Goal: Information Seeking & Learning: Find specific page/section

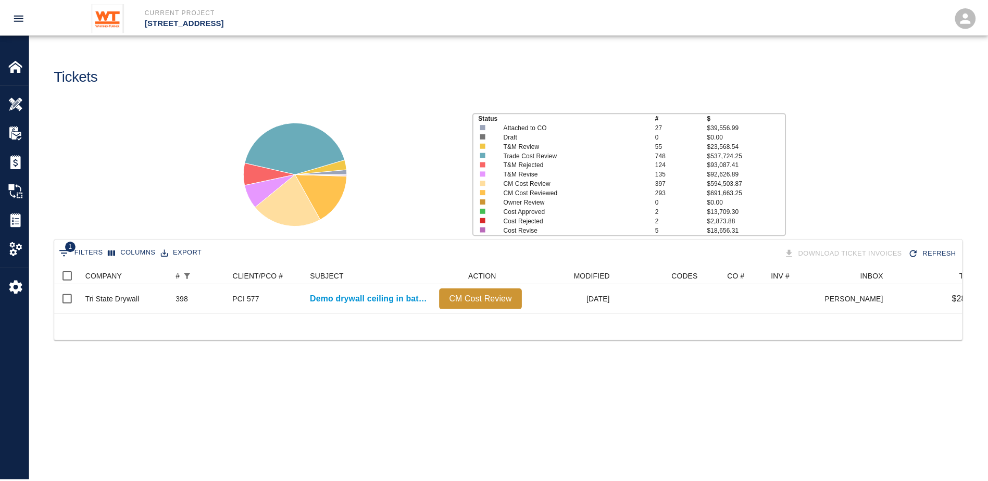
scroll to position [46, 907]
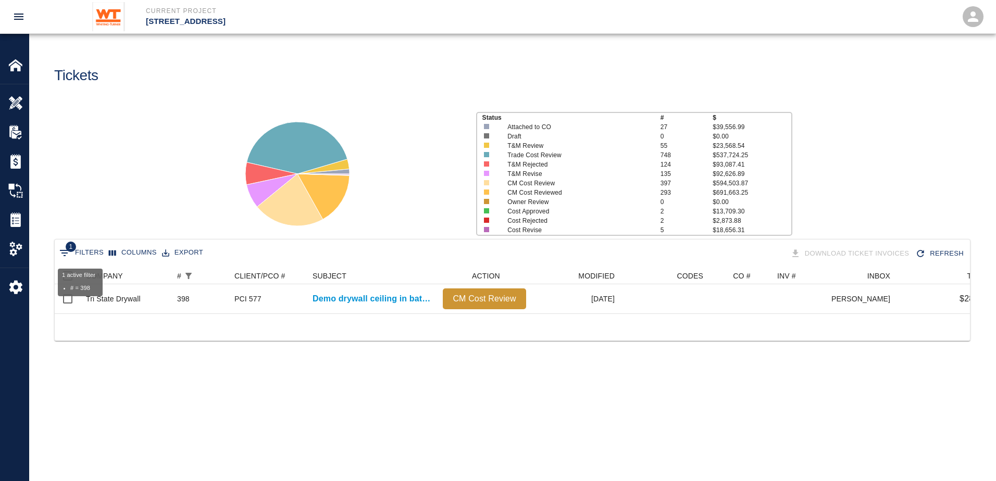
click at [81, 248] on button "1 Filters" at bounding box center [81, 253] width 49 height 17
select select "number"
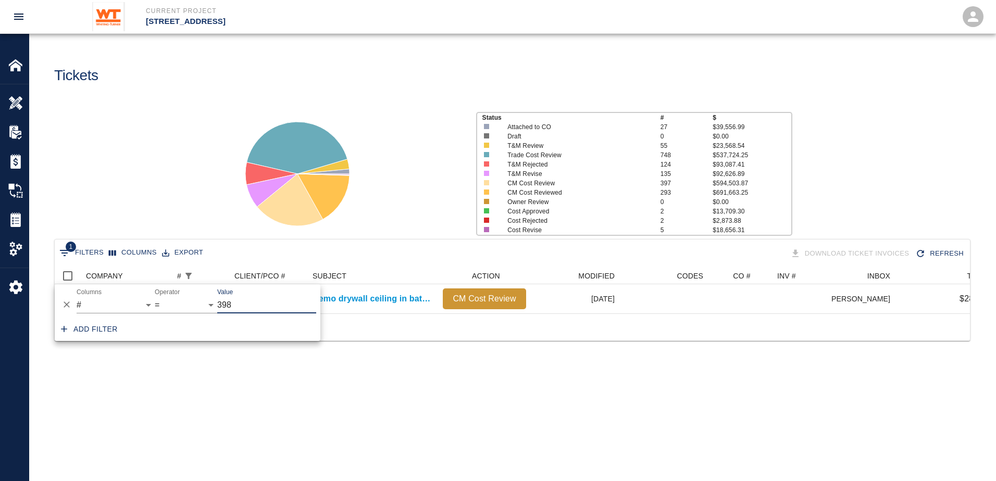
click at [249, 306] on input "398" at bounding box center [266, 305] width 99 height 17
type input "3"
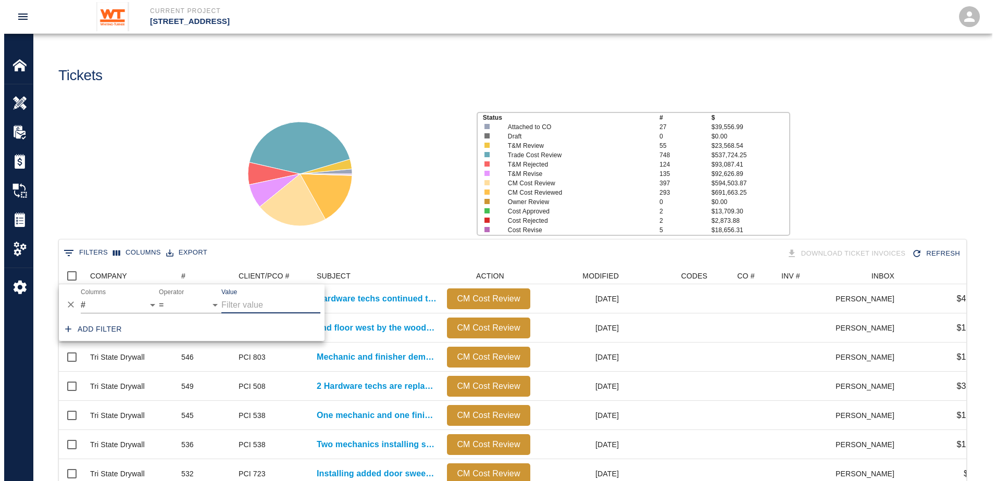
scroll to position [600, 899]
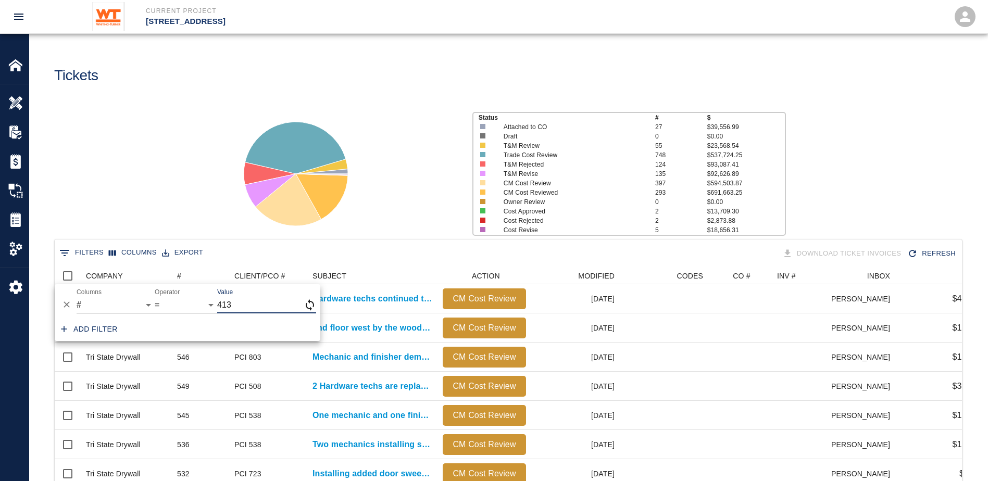
type input "413"
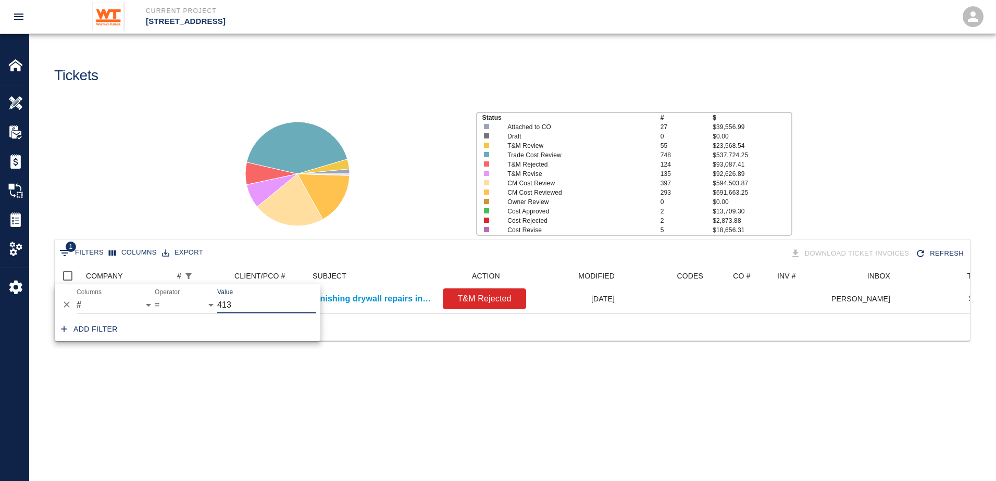
scroll to position [8, 8]
click at [455, 366] on div "1 Filters Columns Export Download Ticket Invoices Refresh COMPANY # CLIENT/PCO …" at bounding box center [512, 303] width 966 height 128
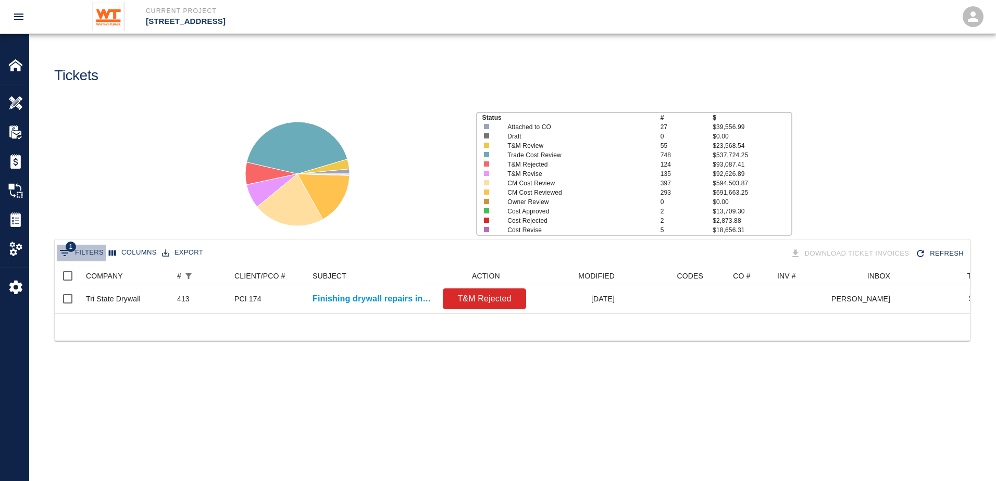
click at [95, 251] on button "1 Filters" at bounding box center [81, 253] width 49 height 17
select select "number"
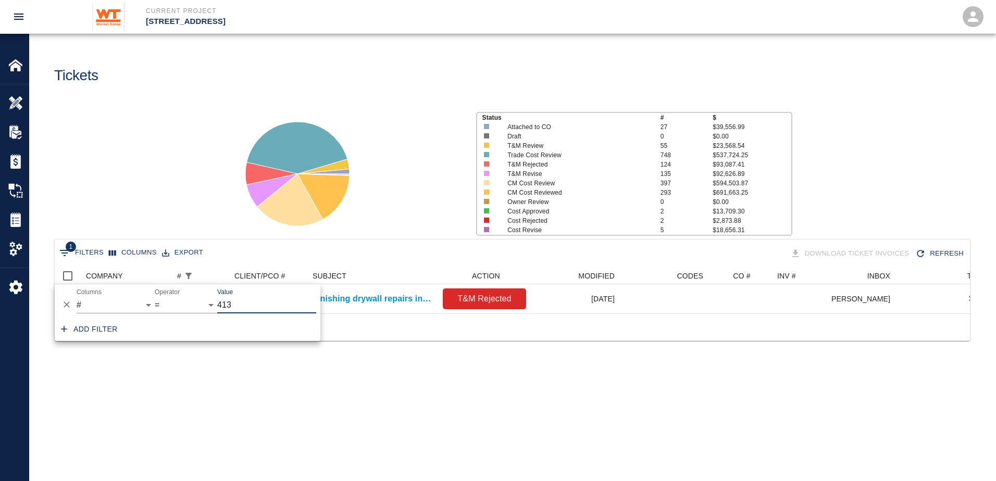
click at [236, 307] on input "413" at bounding box center [266, 305] width 99 height 17
type input "417"
click at [386, 367] on div "1 Filters Columns Export Download Ticket Invoices Refresh COMPANY # CLIENT/PCO …" at bounding box center [512, 303] width 966 height 128
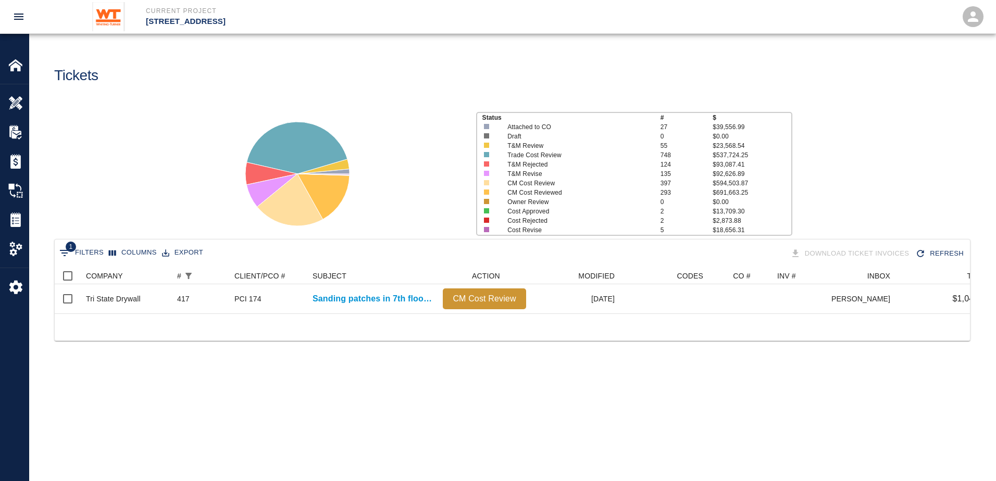
drag, startPoint x: 730, startPoint y: 323, endPoint x: 799, endPoint y: 324, distance: 69.8
click at [799, 324] on div at bounding box center [512, 326] width 915 height 27
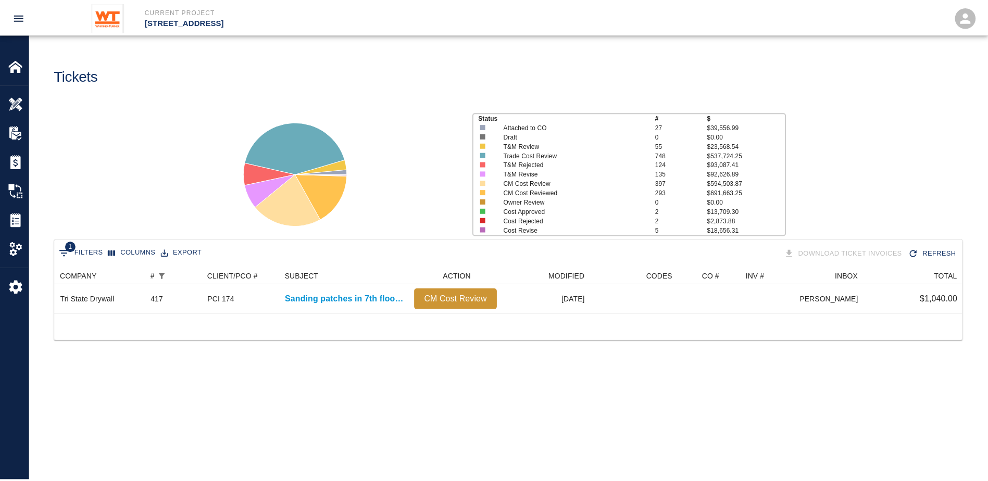
scroll to position [0, 0]
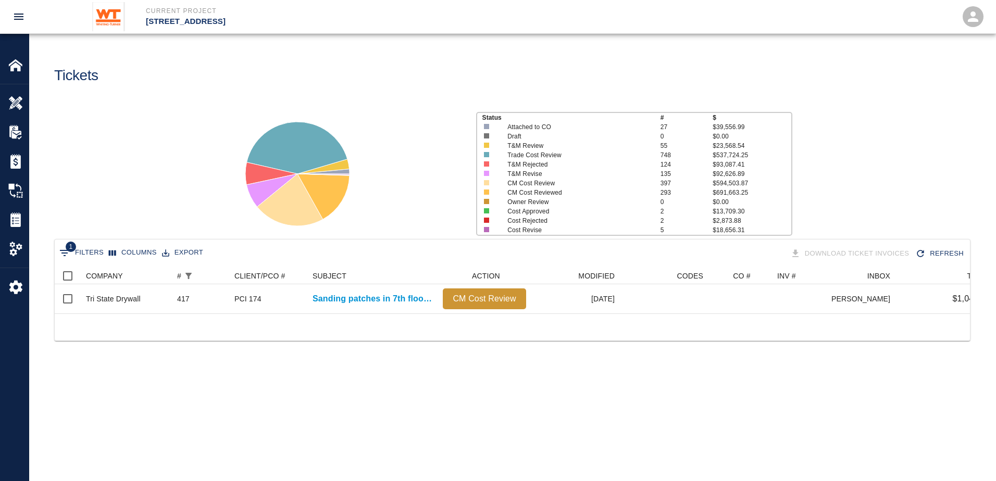
click at [93, 252] on button "1 Filters" at bounding box center [81, 253] width 49 height 17
select select "number"
type input "4"
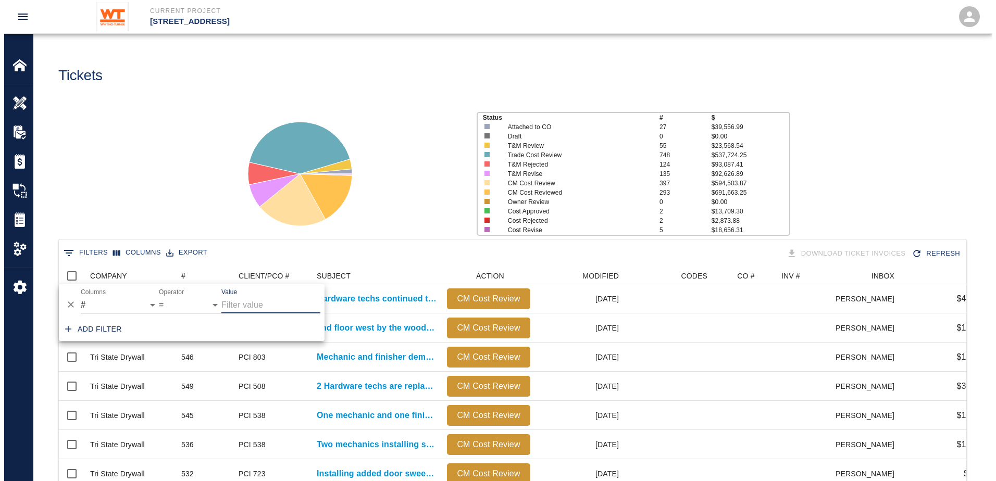
scroll to position [600, 899]
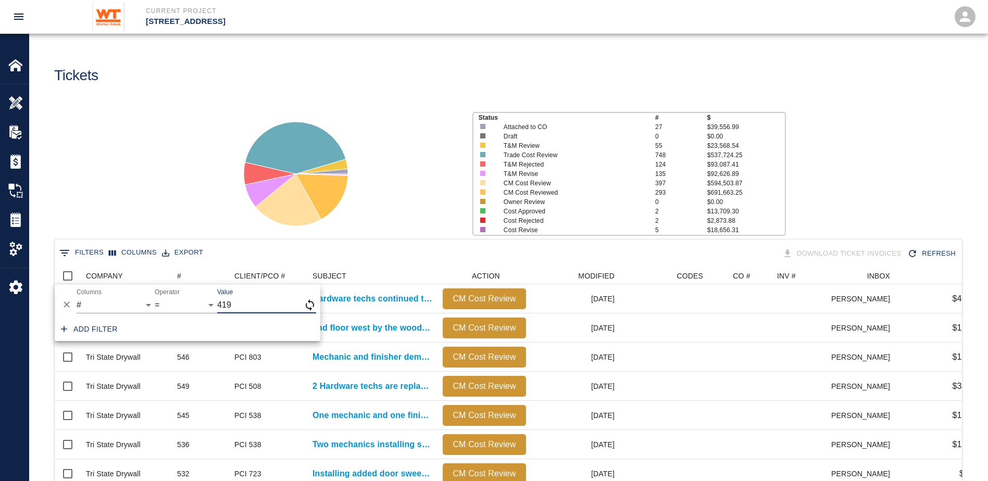
type input "419"
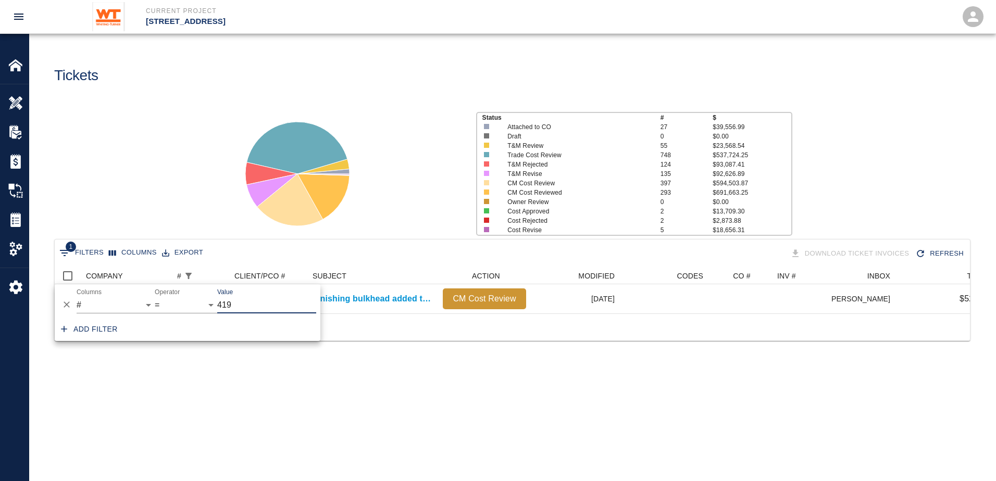
scroll to position [8, 8]
click at [457, 367] on div "1 Filters Columns Export Download Ticket Invoices Refresh COMPANY # CLIENT/PCO …" at bounding box center [512, 303] width 966 height 128
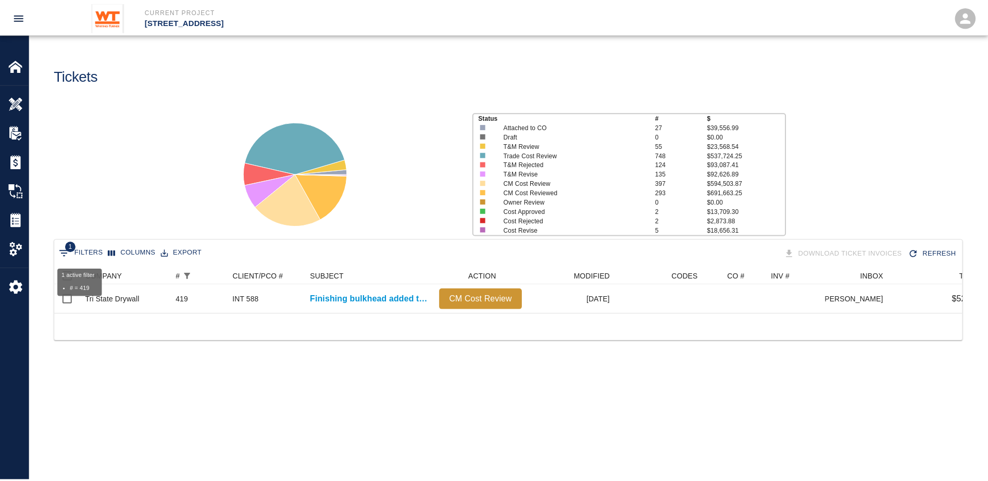
scroll to position [46, 907]
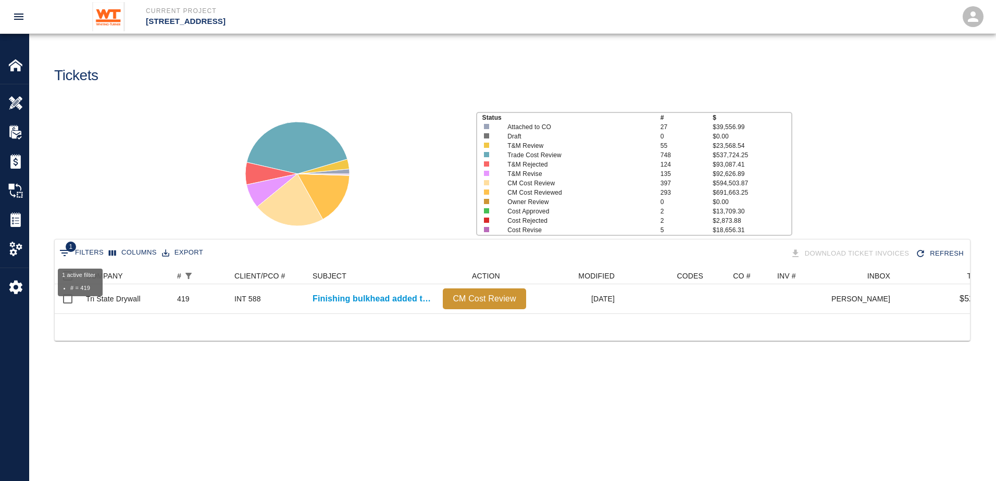
click at [86, 248] on button "1 Filters" at bounding box center [81, 253] width 49 height 17
select select "number"
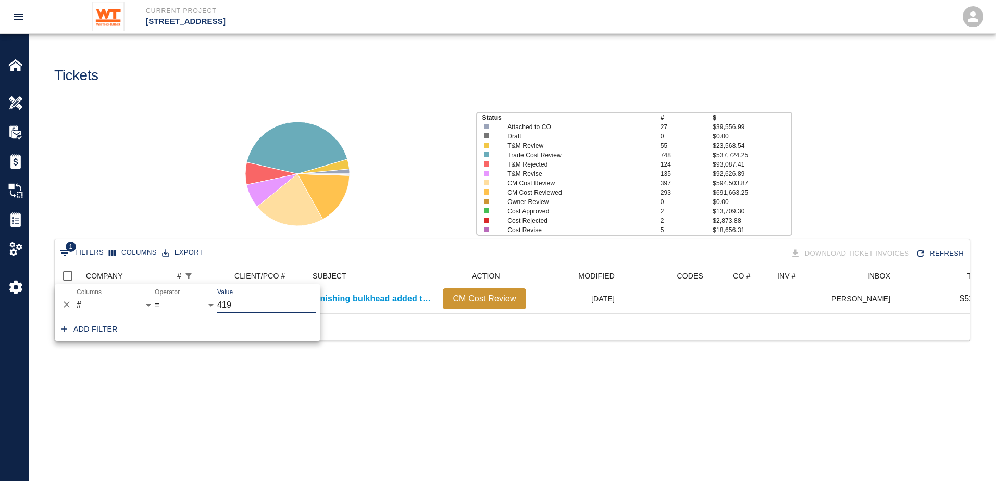
click at [285, 297] on input "419" at bounding box center [266, 305] width 99 height 17
type input "4"
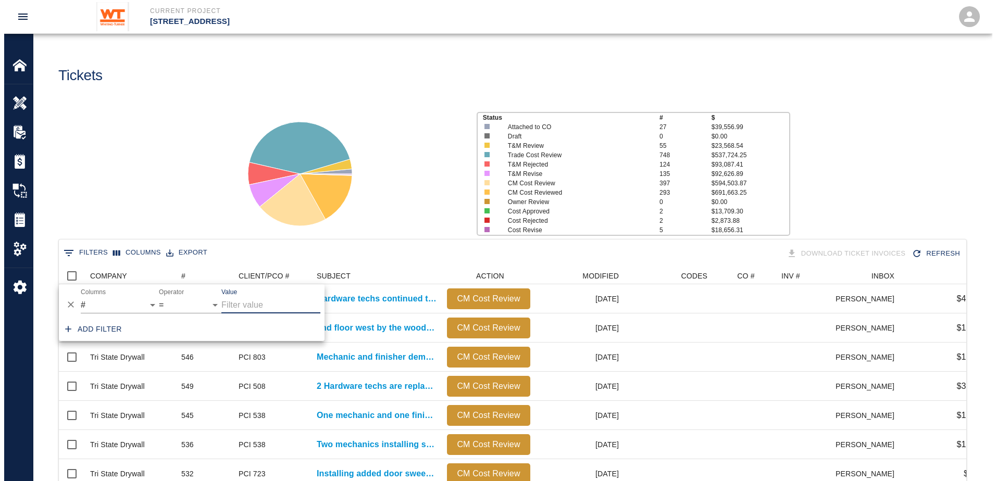
scroll to position [600, 899]
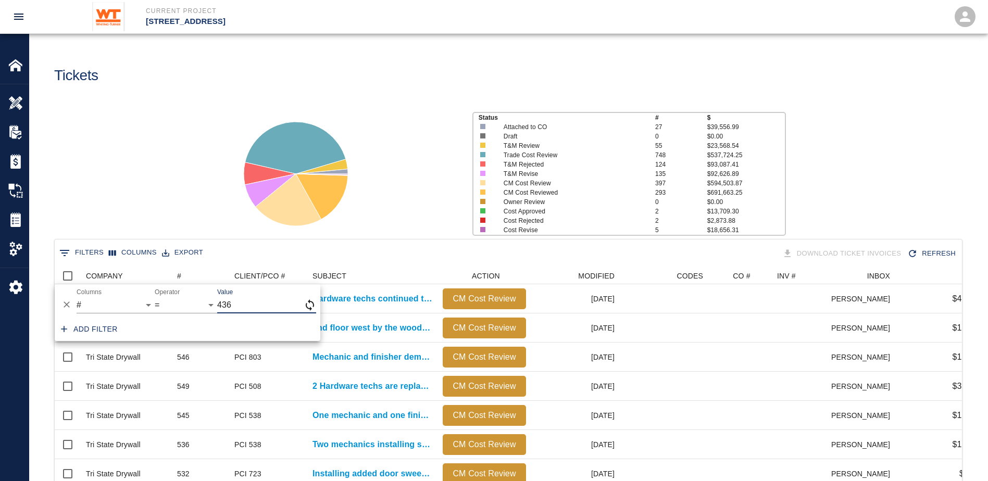
type input "436"
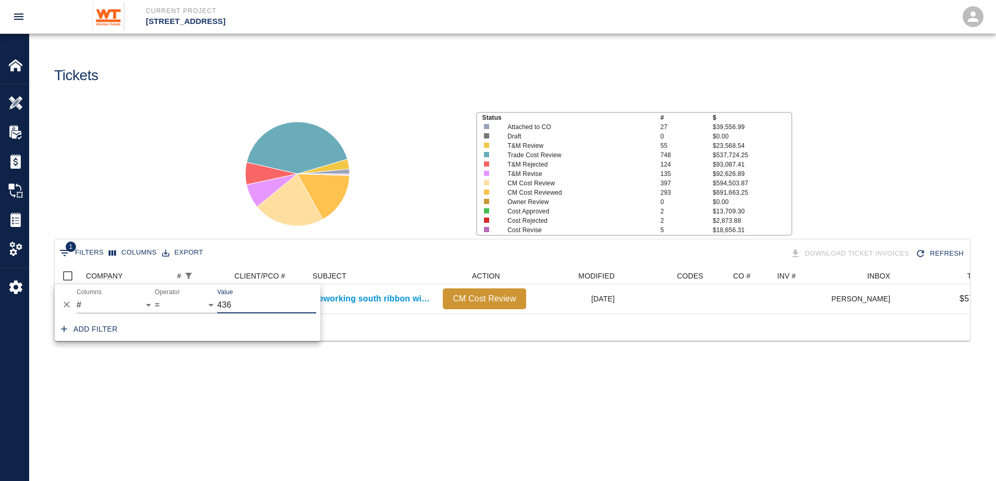
scroll to position [8, 8]
click at [469, 415] on main "Tickets Status # $ Attached to CO 27 $39,556.99 Draft 0 $0.00 T&M Review 55 $23…" at bounding box center [512, 240] width 966 height 481
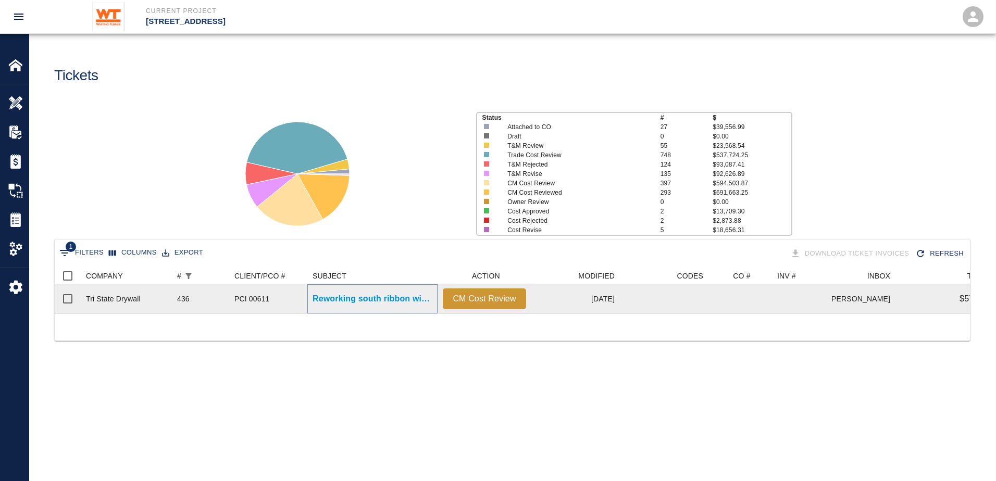
click at [361, 298] on p "Reworking south ribbon window framing and drywall 2nd floor to..." at bounding box center [372, 299] width 120 height 12
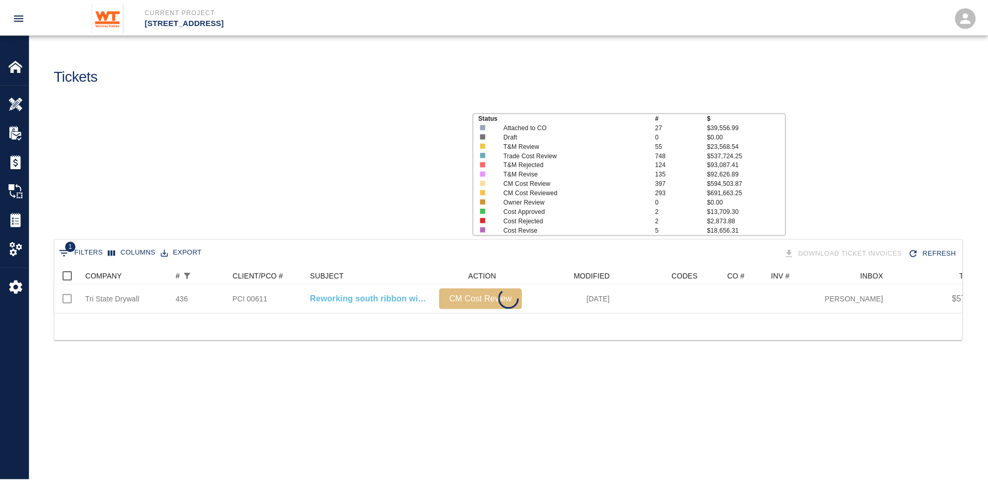
scroll to position [46, 907]
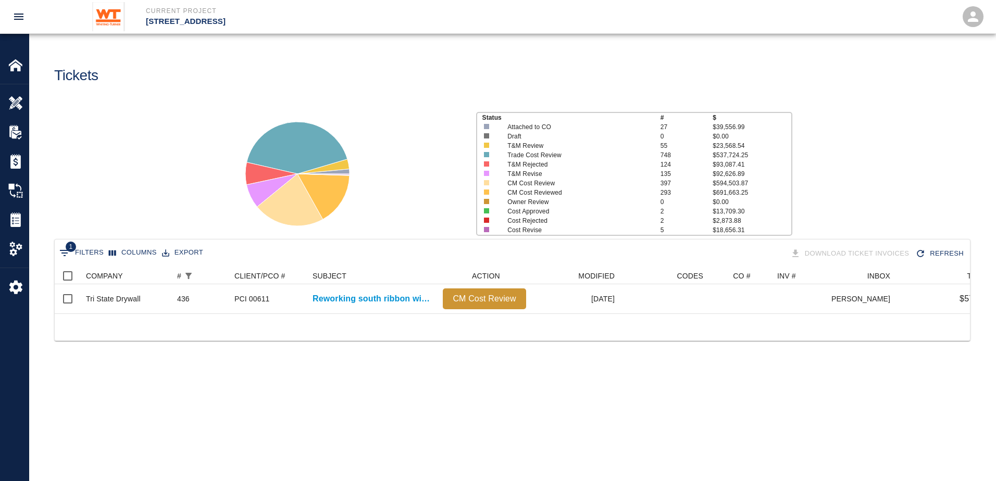
click at [92, 251] on button "1 Filters" at bounding box center [81, 253] width 49 height 17
select select "number"
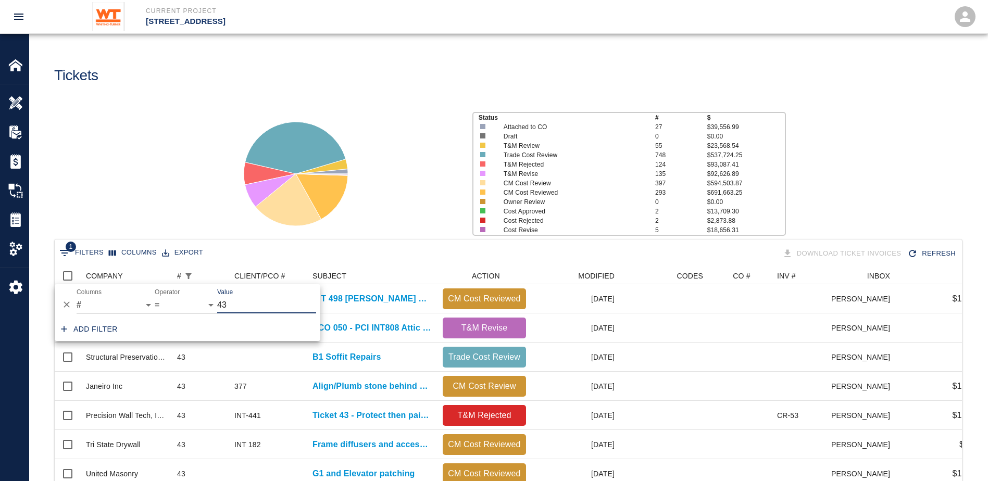
scroll to position [8, 8]
type input "437"
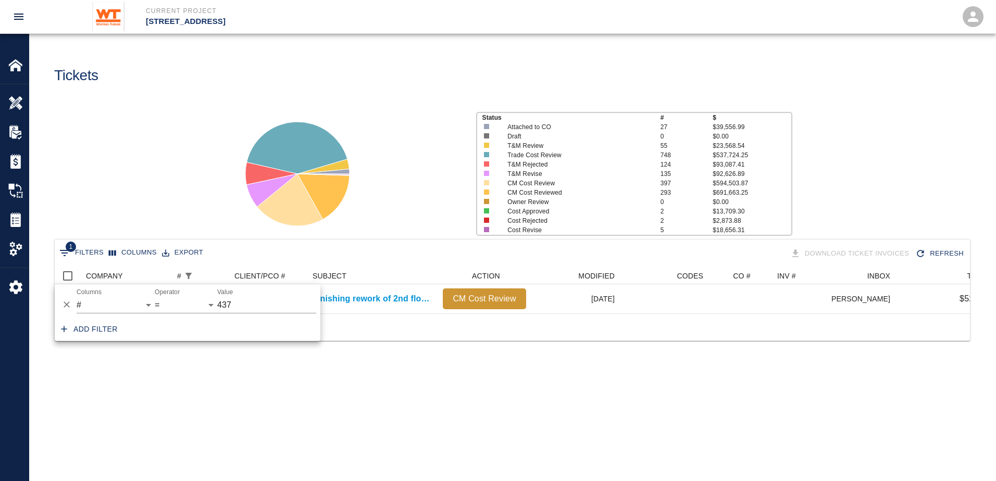
click at [359, 323] on div at bounding box center [512, 326] width 915 height 27
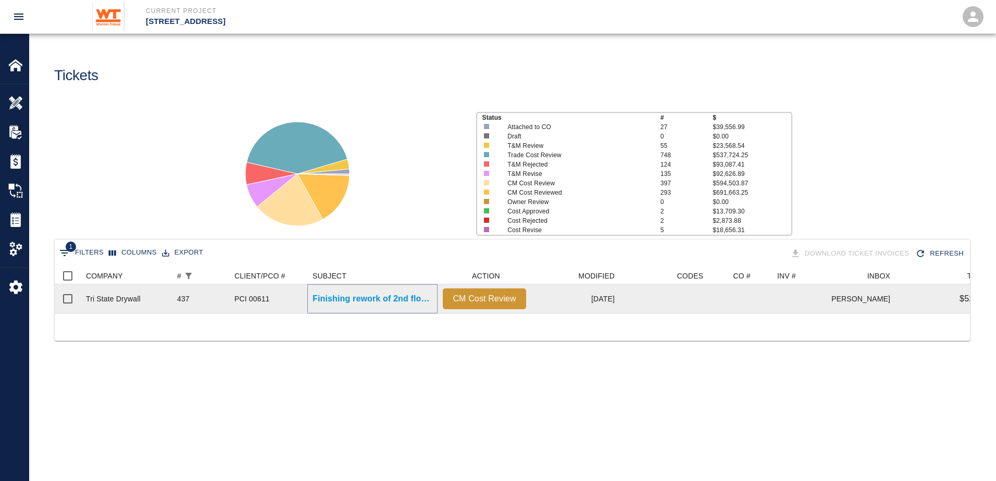
click at [398, 300] on p "Finishing rework of 2nd floor ribbon window due to concrete..." at bounding box center [372, 299] width 120 height 12
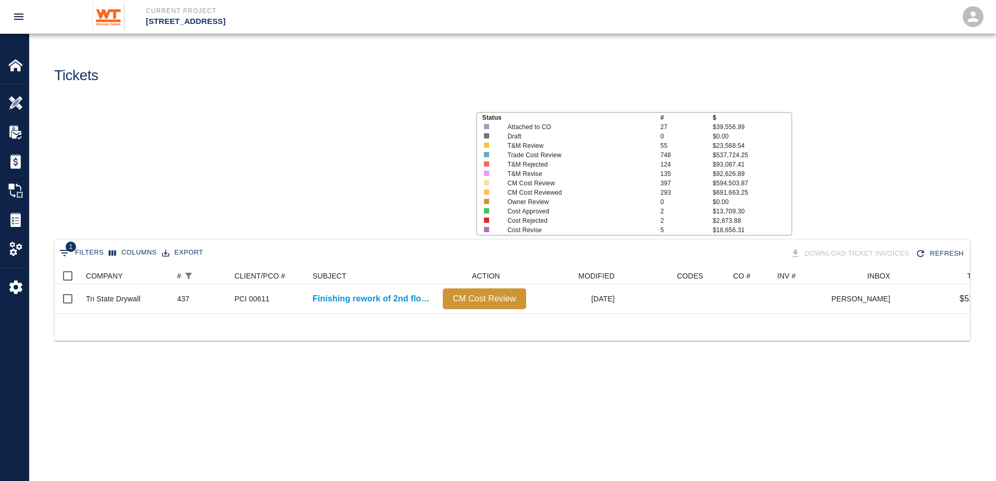
scroll to position [46, 907]
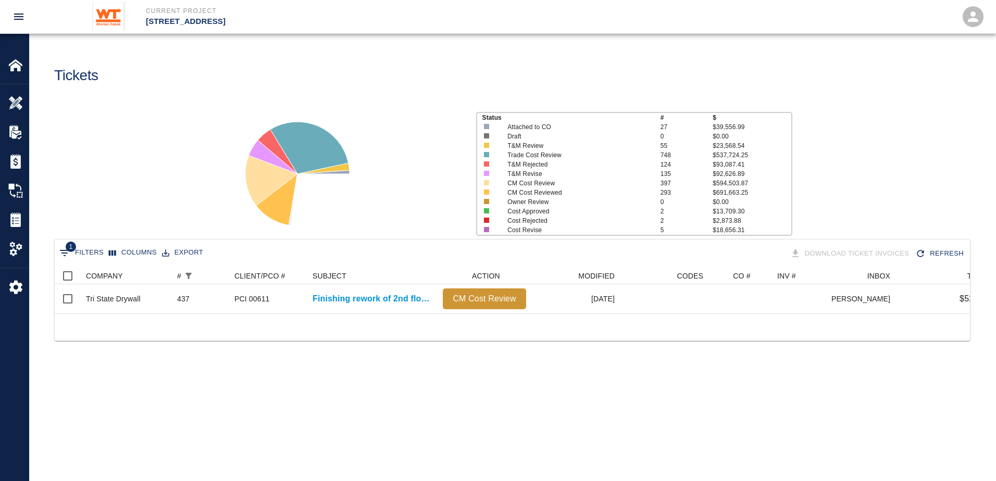
click at [74, 251] on button "1 Filters" at bounding box center [81, 253] width 49 height 17
select select "number"
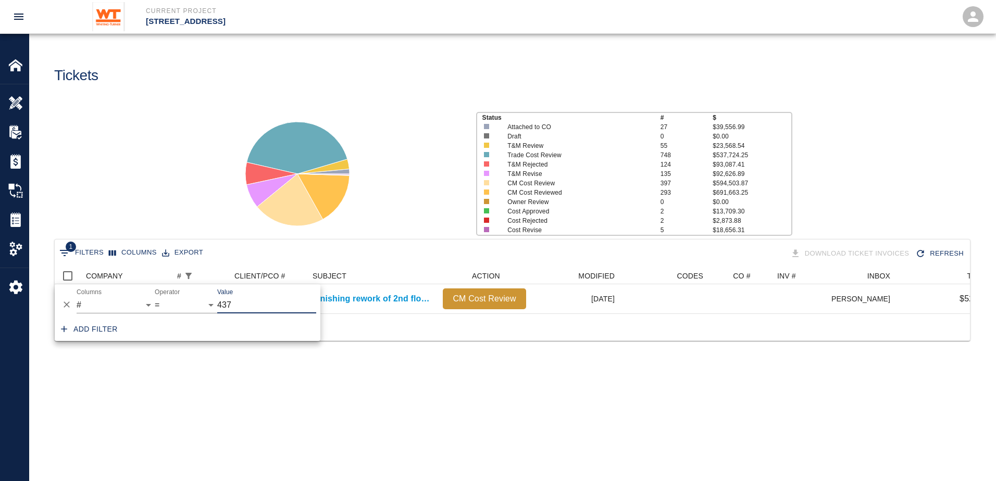
click at [244, 299] on input "437" at bounding box center [266, 305] width 99 height 17
type input "436"
drag, startPoint x: 283, startPoint y: 379, endPoint x: 292, endPoint y: 358, distance: 23.1
click at [283, 378] on main "Tickets Status # $ Attached to CO 27 $39,556.99 Draft 0 $0.00 T&M Review 55 $23…" at bounding box center [512, 240] width 966 height 481
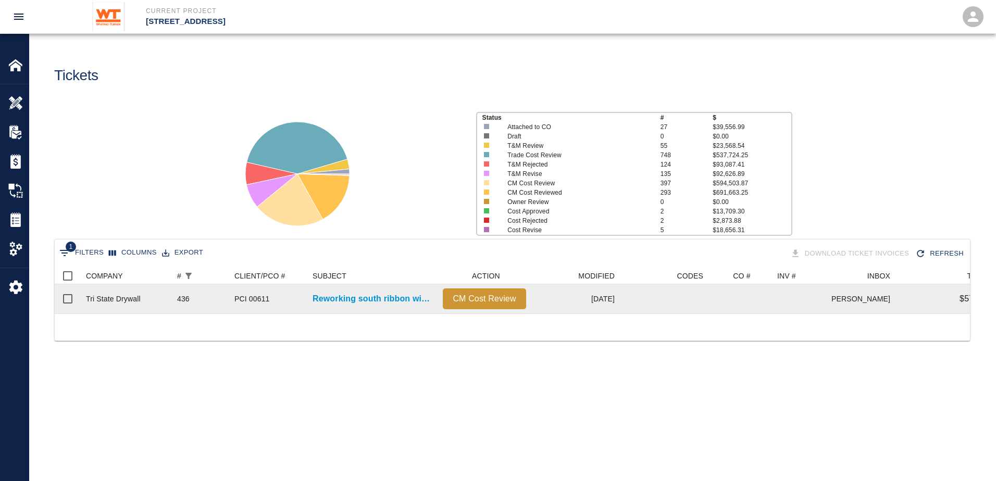
click at [348, 288] on div "Reworking south ribbon window framing and drywall 2nd floor to..." at bounding box center [372, 298] width 130 height 29
click at [347, 301] on p "Reworking south ribbon window framing and drywall 2nd floor to..." at bounding box center [372, 299] width 120 height 12
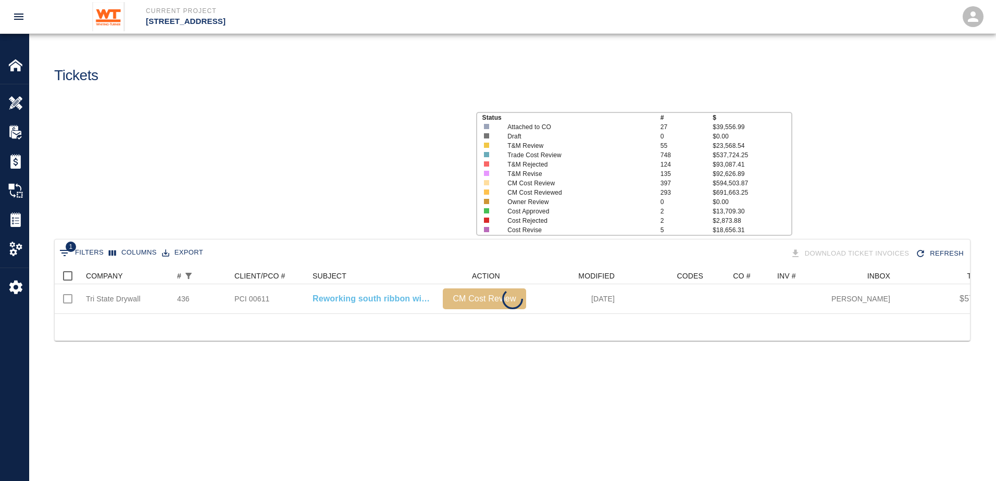
scroll to position [46, 907]
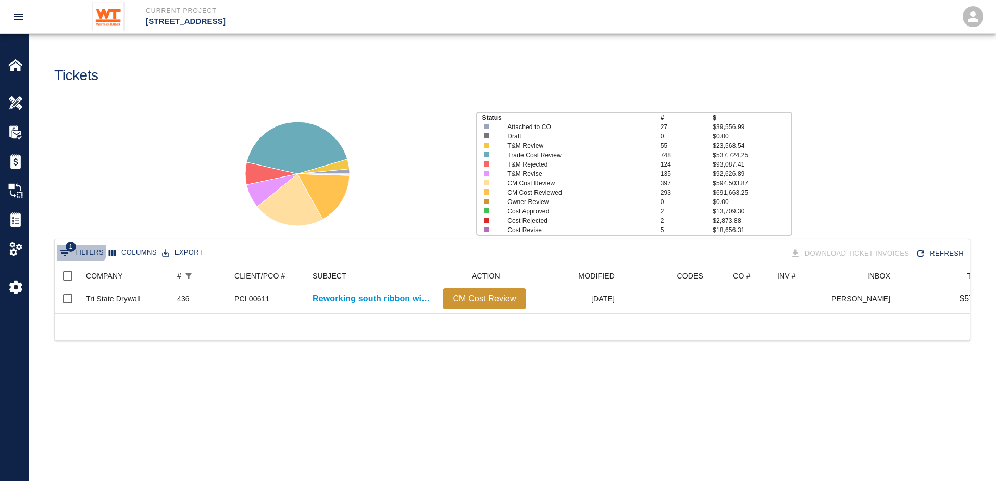
click at [78, 247] on button "1 Filters" at bounding box center [81, 253] width 49 height 17
select select "number"
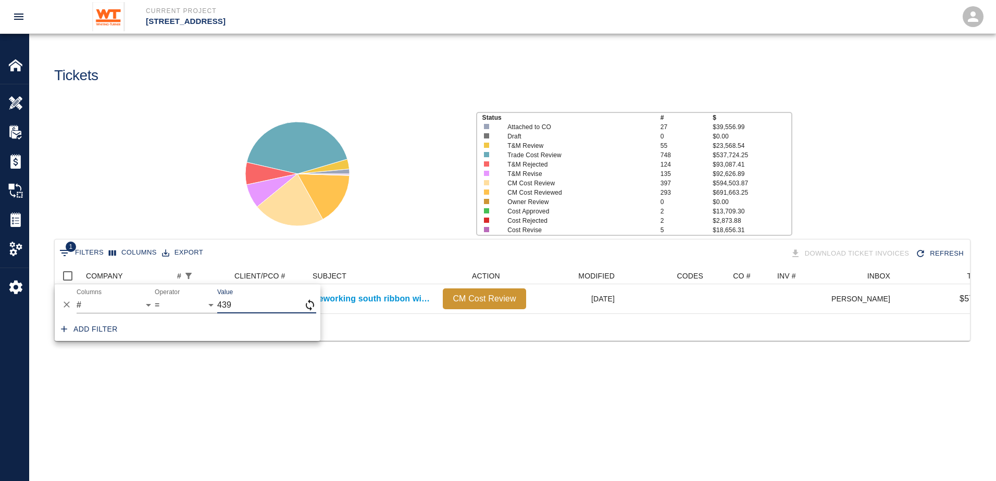
type input "439"
click at [309, 383] on main "Tickets Status # $ Attached to CO 27 $39,556.99 Draft 0 $0.00 T&M Review 55 $23…" at bounding box center [512, 240] width 966 height 481
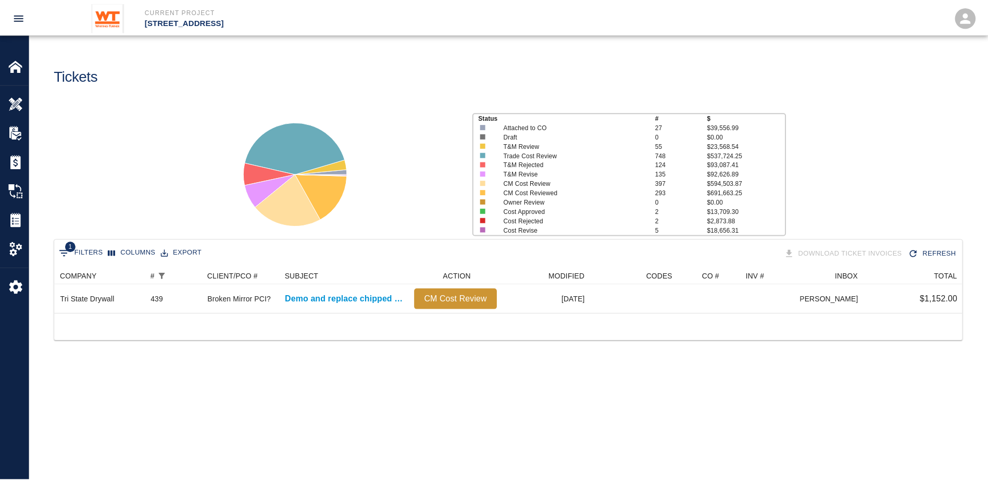
scroll to position [0, 1]
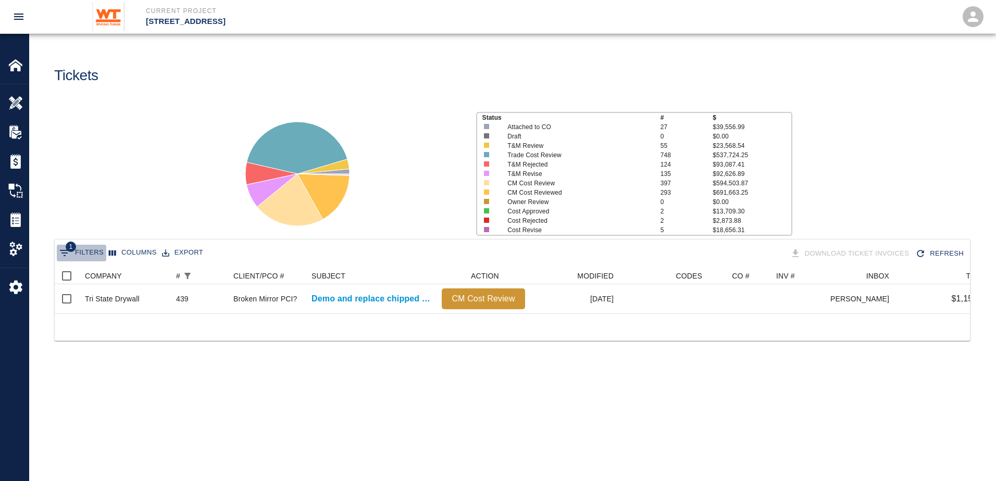
click at [84, 248] on button "1 Filters" at bounding box center [81, 253] width 49 height 17
select select "number"
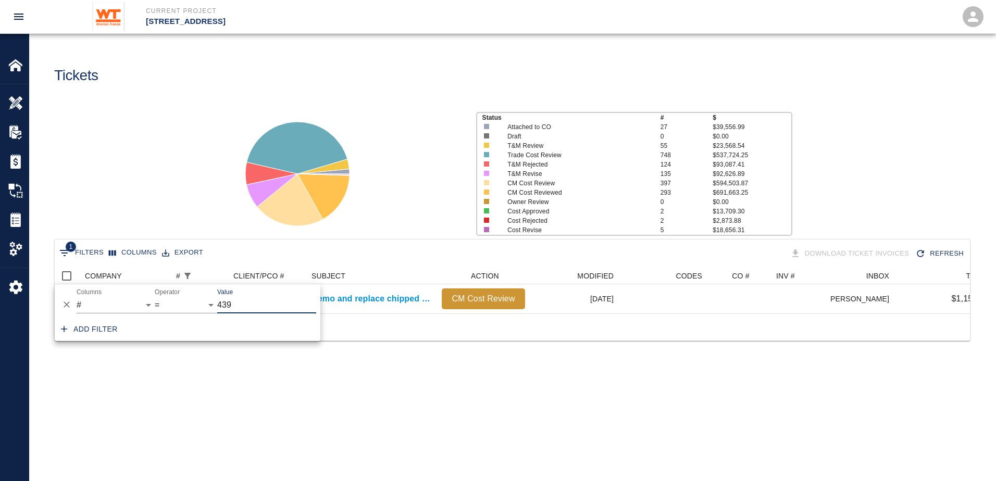
drag, startPoint x: 268, startPoint y: 307, endPoint x: 223, endPoint y: 300, distance: 45.4
click at [223, 300] on input "439" at bounding box center [266, 305] width 99 height 17
type input "442"
click at [455, 352] on div "1 Filters Columns Export Download Ticket Invoices Refresh COMPANY # CLIENT/PCO …" at bounding box center [512, 303] width 966 height 128
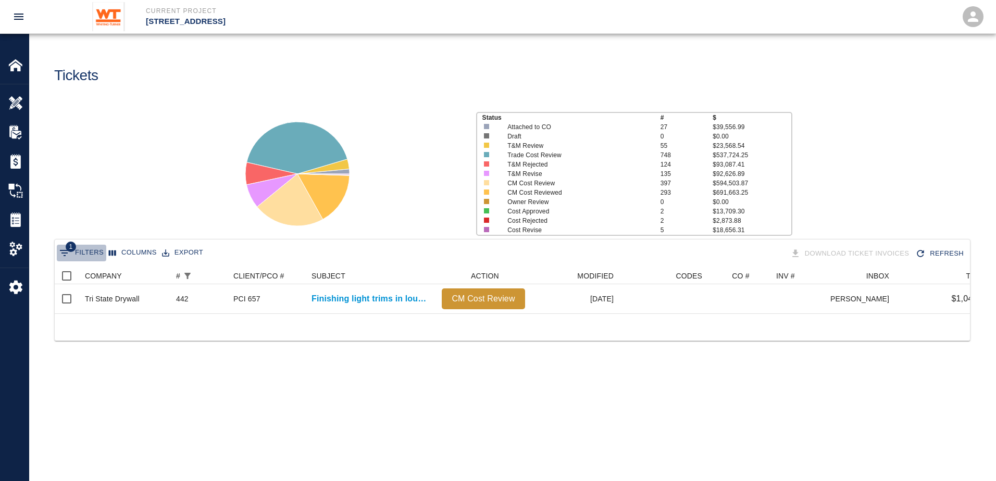
click at [93, 254] on button "1 Filters" at bounding box center [81, 253] width 49 height 17
select select "number"
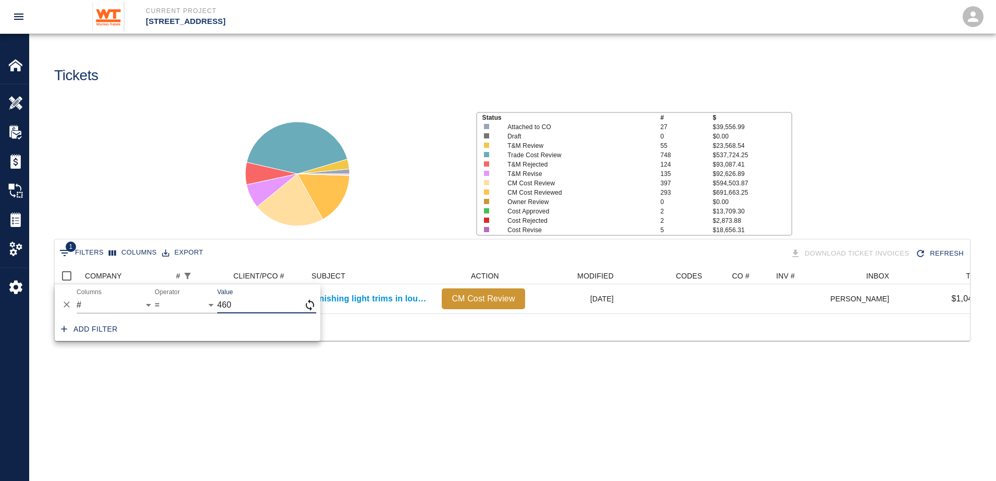
type input "460"
click at [308, 356] on div "1 Filters Columns Export Download Ticket Invoices Refresh COMPANY # CLIENT/PCO …" at bounding box center [512, 303] width 966 height 128
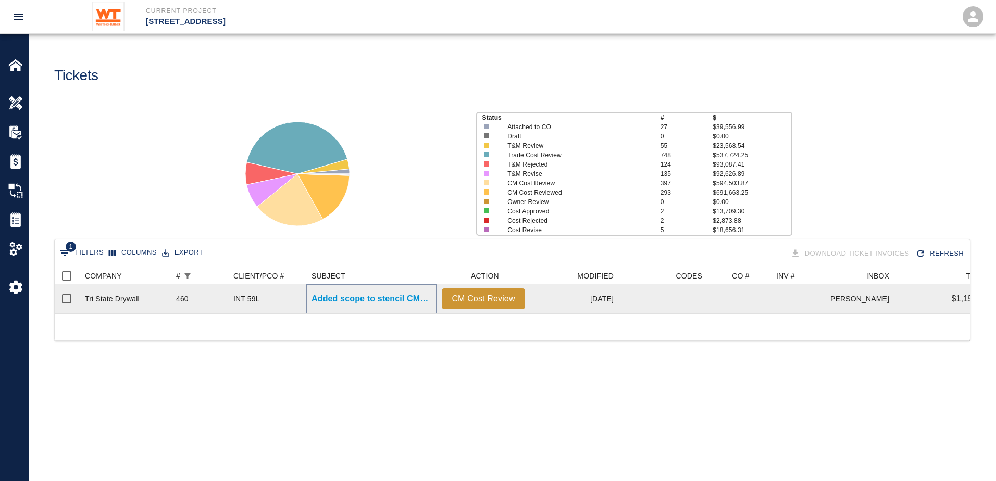
click at [354, 299] on p "Added scope to stencil CMU walls." at bounding box center [371, 299] width 120 height 12
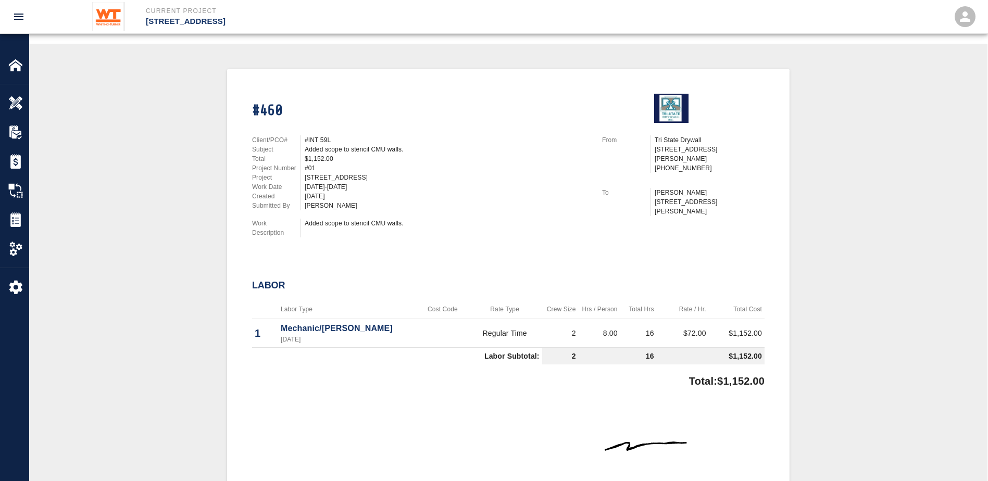
scroll to position [104, 0]
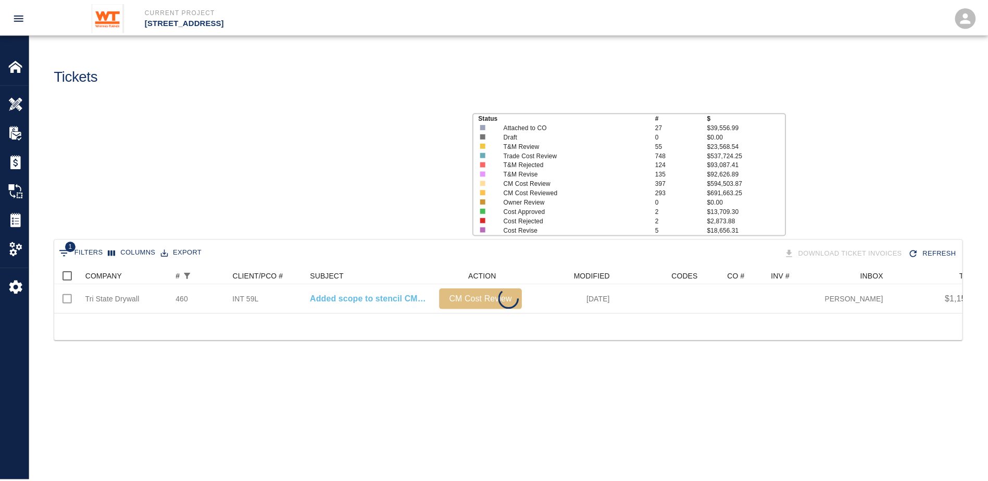
scroll to position [46, 907]
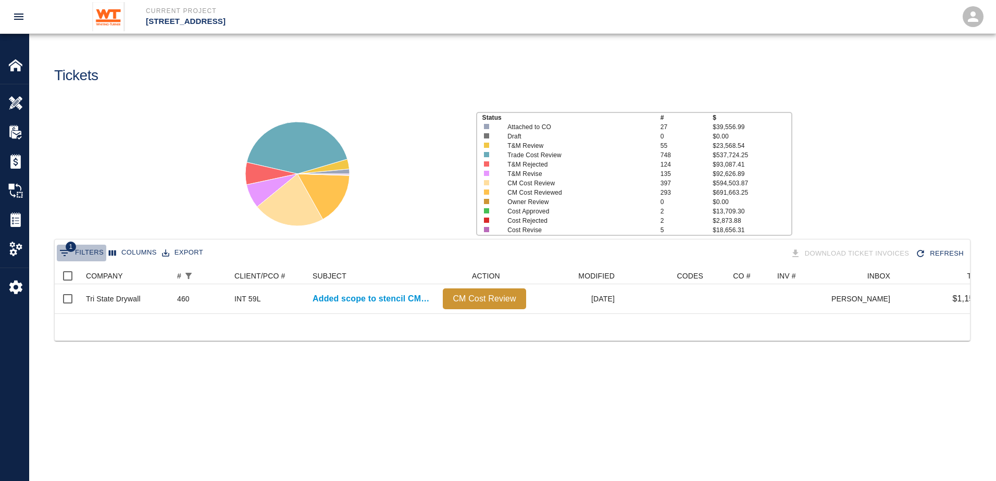
click at [87, 250] on button "1 Filters" at bounding box center [81, 253] width 49 height 17
select select "number"
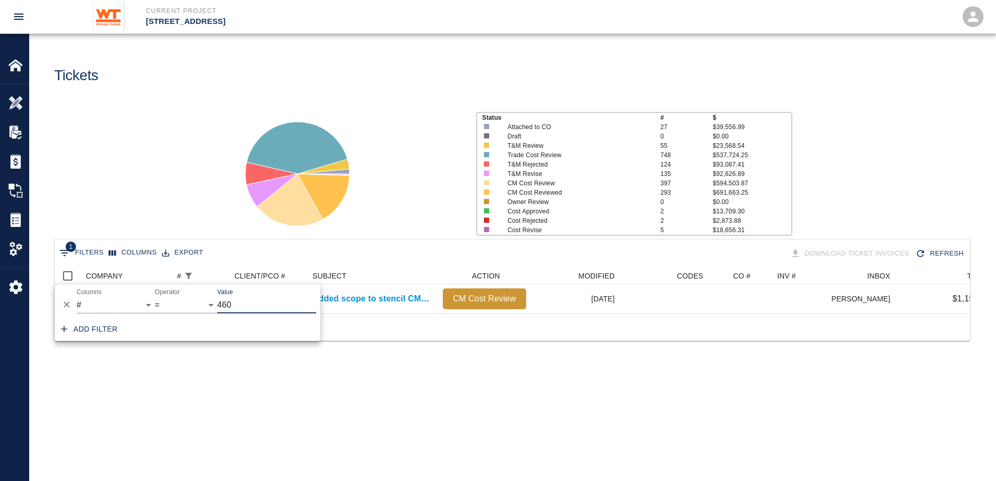
click at [239, 310] on input "460" at bounding box center [266, 305] width 99 height 17
type input "461"
click at [271, 376] on main "Tickets Status # $ Attached to CO 27 $39,556.99 Draft 0 $0.00 T&M Review 55 $23…" at bounding box center [512, 240] width 966 height 481
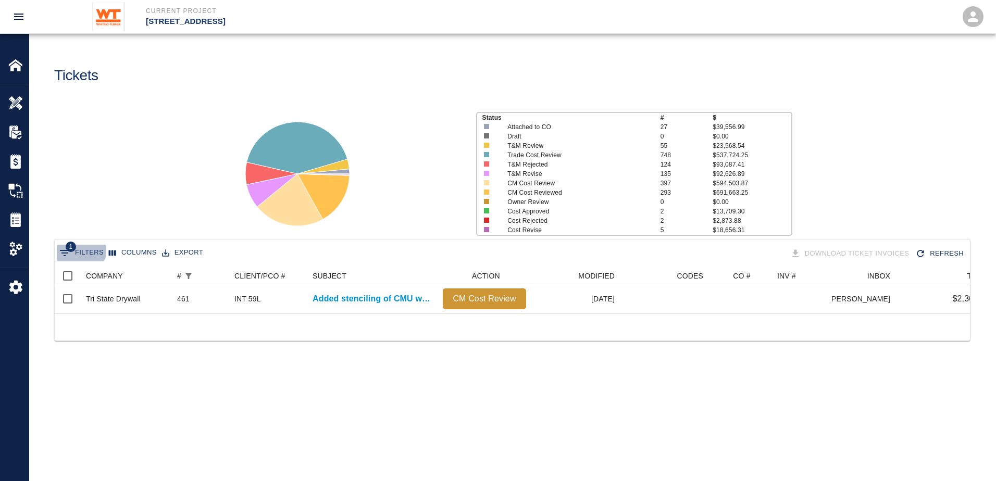
click at [78, 246] on button "1 Filters" at bounding box center [81, 253] width 49 height 17
select select "number"
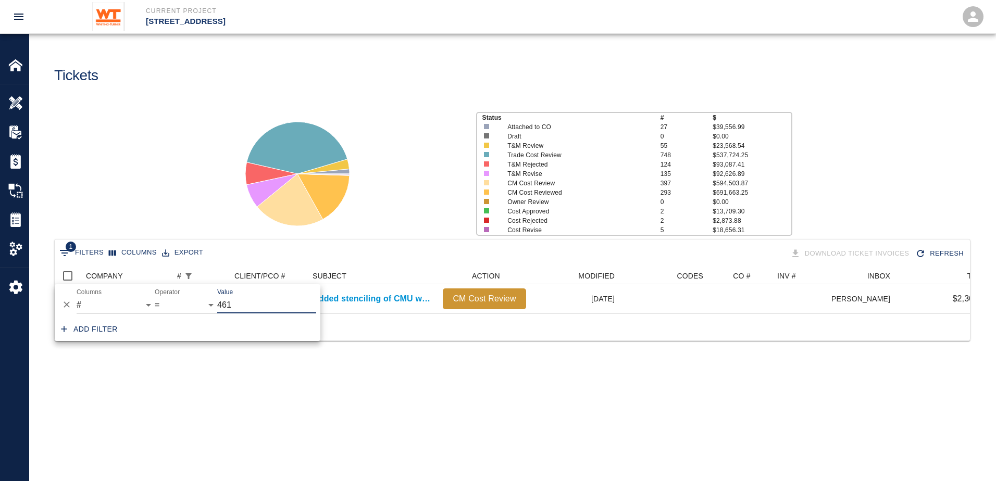
click at [240, 301] on input "461" at bounding box center [266, 305] width 99 height 17
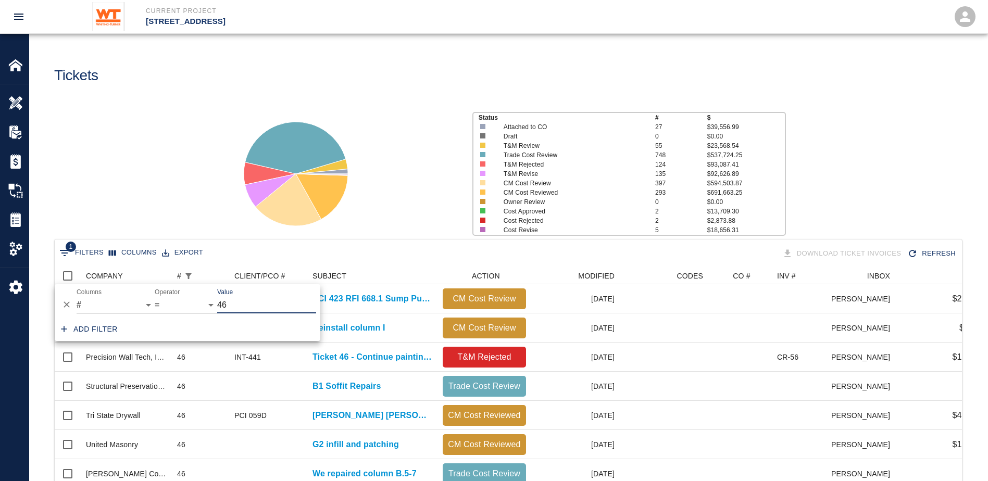
scroll to position [8, 8]
type input "465"
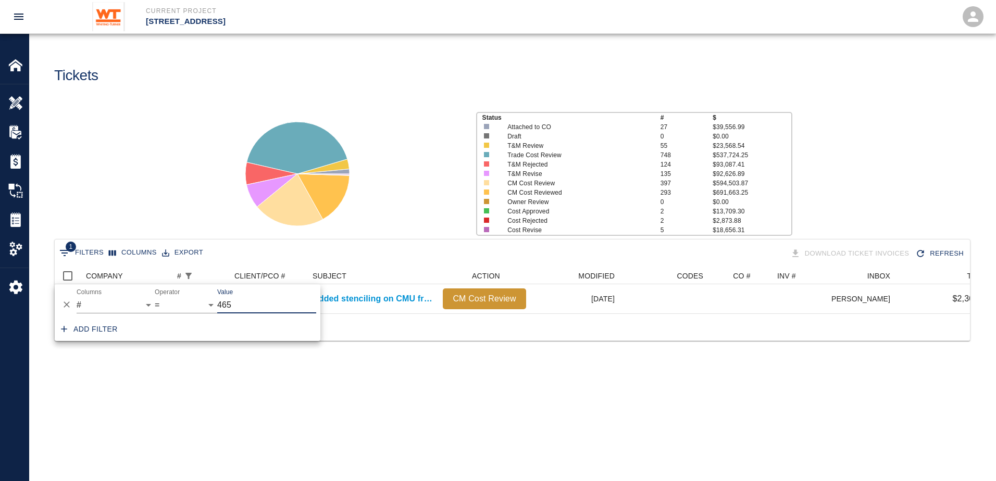
click at [461, 313] on div "Tri State Drywall 465 INT 59L Added stenciling on CMU from Penthouse to G2. CM …" at bounding box center [512, 298] width 915 height 29
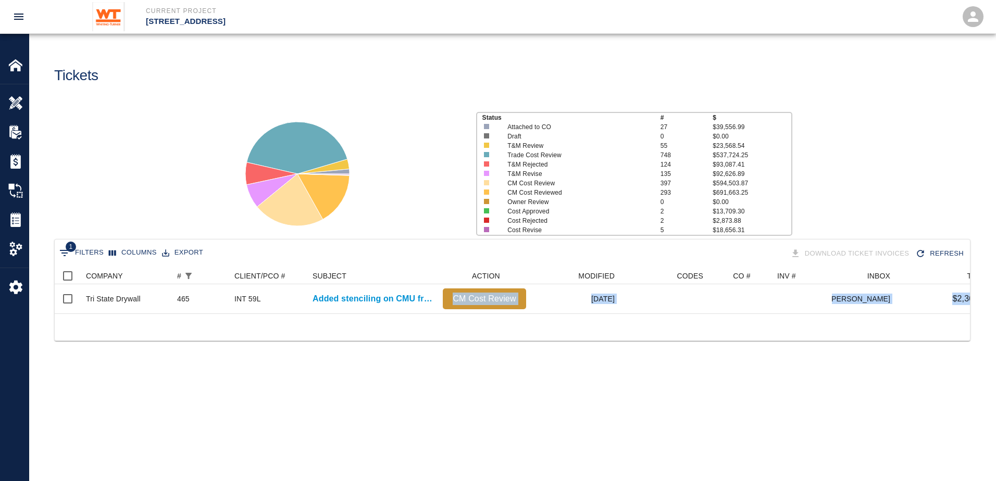
drag, startPoint x: 435, startPoint y: 312, endPoint x: 432, endPoint y: 351, distance: 38.7
click at [432, 351] on div "1 Filters Columns Export Download Ticket Invoices Refresh COMPANY # CLIENT/PCO …" at bounding box center [512, 303] width 966 height 128
drag, startPoint x: 432, startPoint y: 351, endPoint x: 424, endPoint y: 317, distance: 34.6
click at [429, 341] on div at bounding box center [512, 326] width 915 height 27
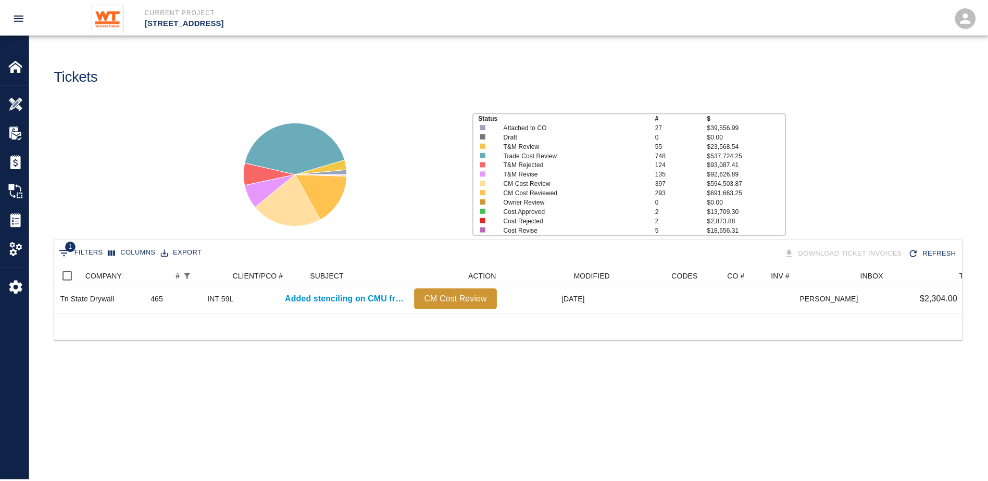
scroll to position [0, 0]
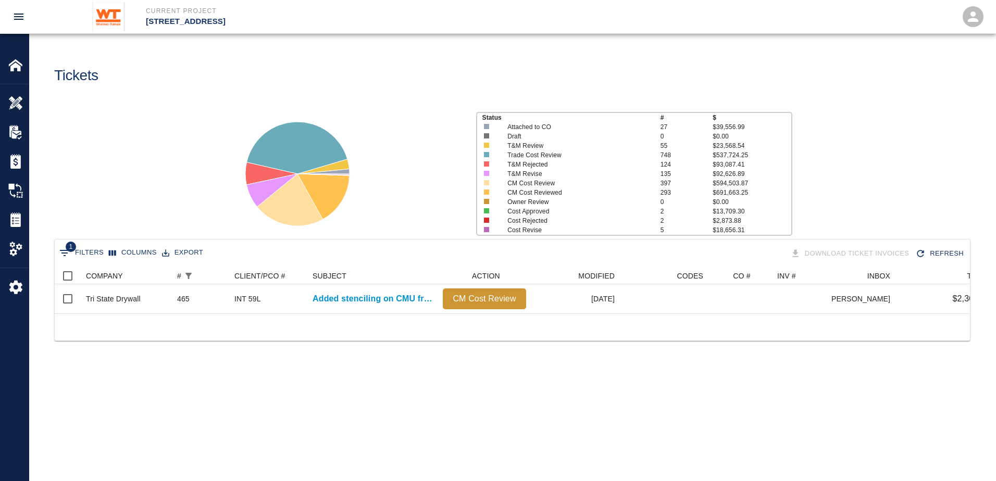
click at [79, 247] on button "1 Filters" at bounding box center [81, 253] width 49 height 17
select select "number"
click at [246, 308] on input "465" at bounding box center [266, 305] width 99 height 17
type input "4"
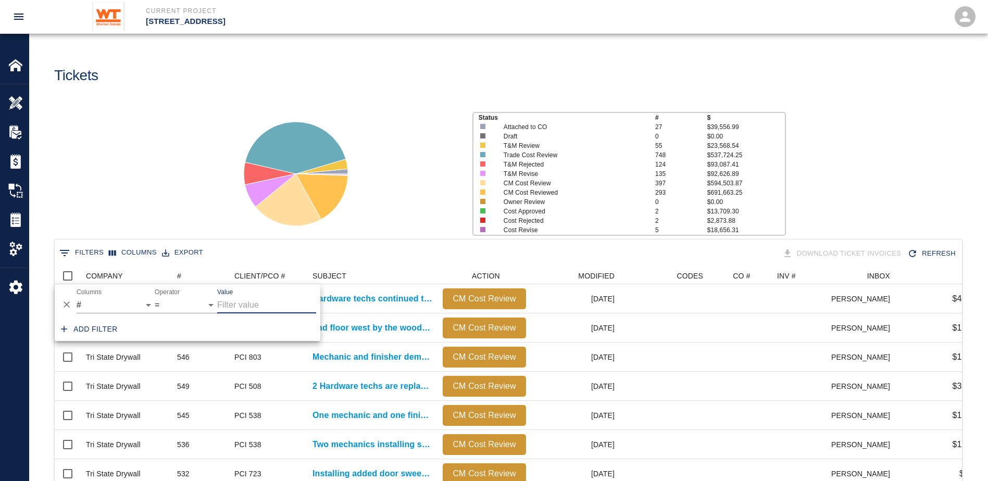
scroll to position [600, 899]
type input "46"
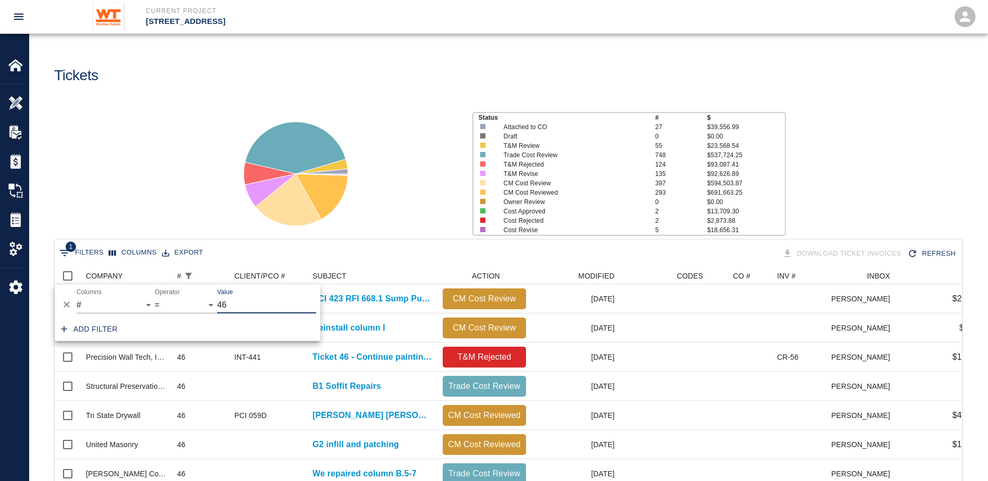
scroll to position [221, 899]
click at [284, 305] on input "46" at bounding box center [266, 305] width 99 height 17
click at [341, 249] on div "1 Filters Columns Export Download Ticket Invoices Refresh" at bounding box center [508, 254] width 903 height 18
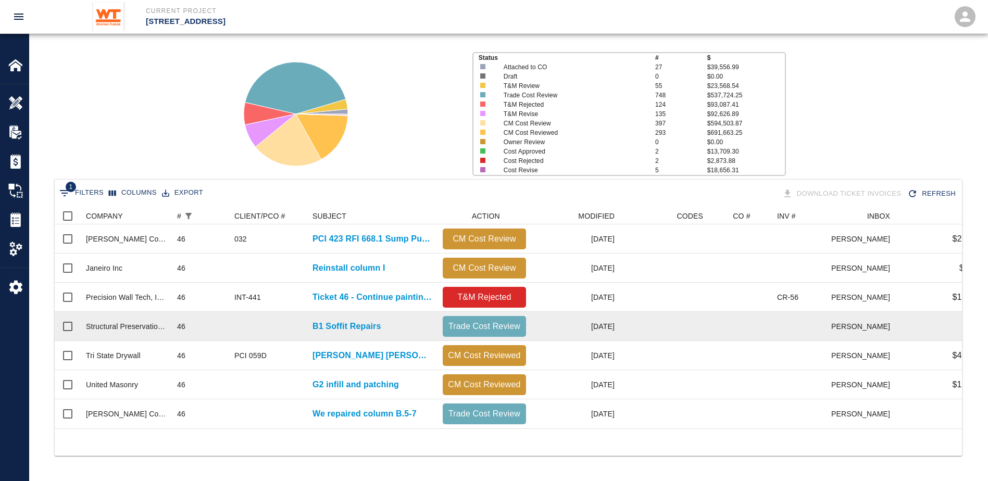
scroll to position [68, 0]
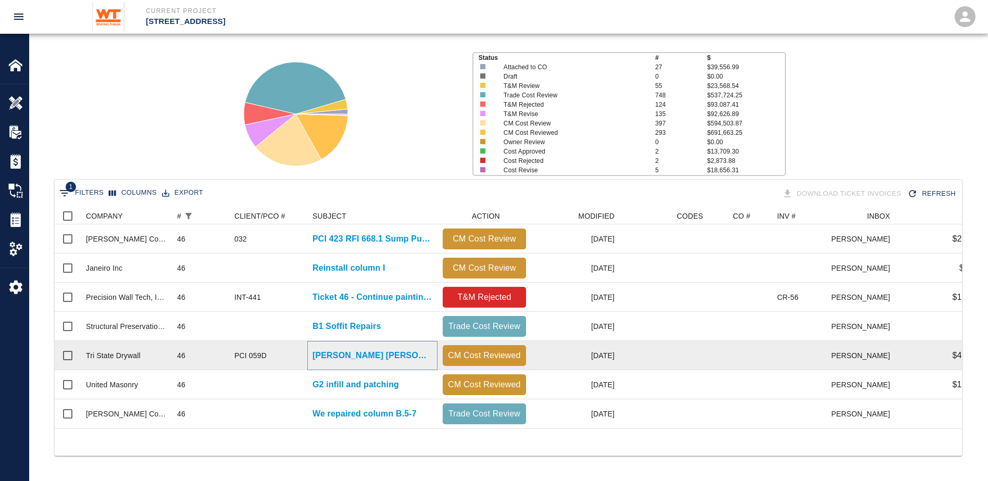
click at [350, 350] on p "Whiting Turner requested Tri-State Drywall to work Saturday 12/14/2024 Whiting …" at bounding box center [372, 355] width 120 height 12
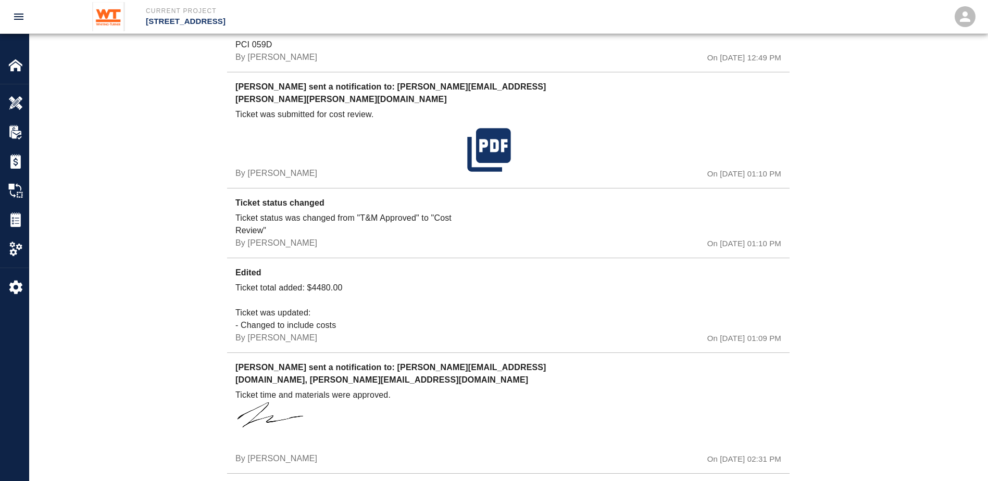
scroll to position [989, 0]
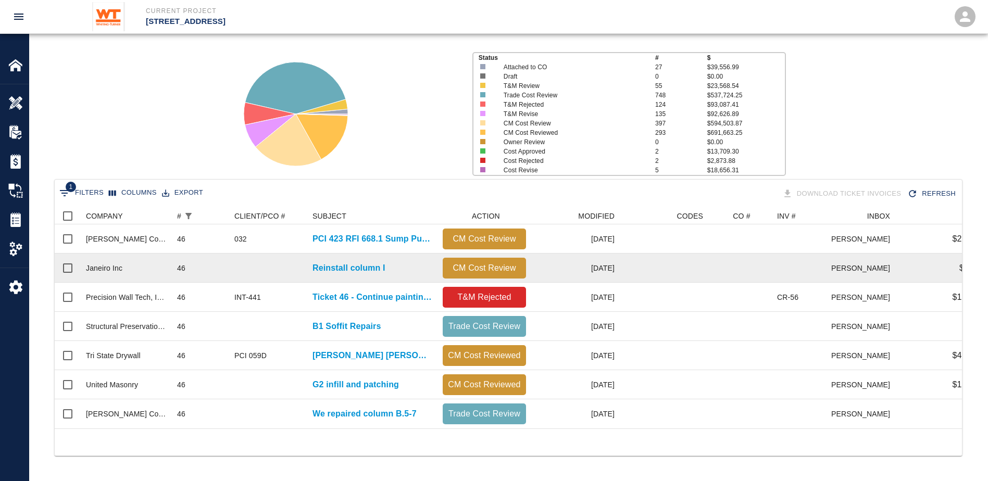
scroll to position [68, 0]
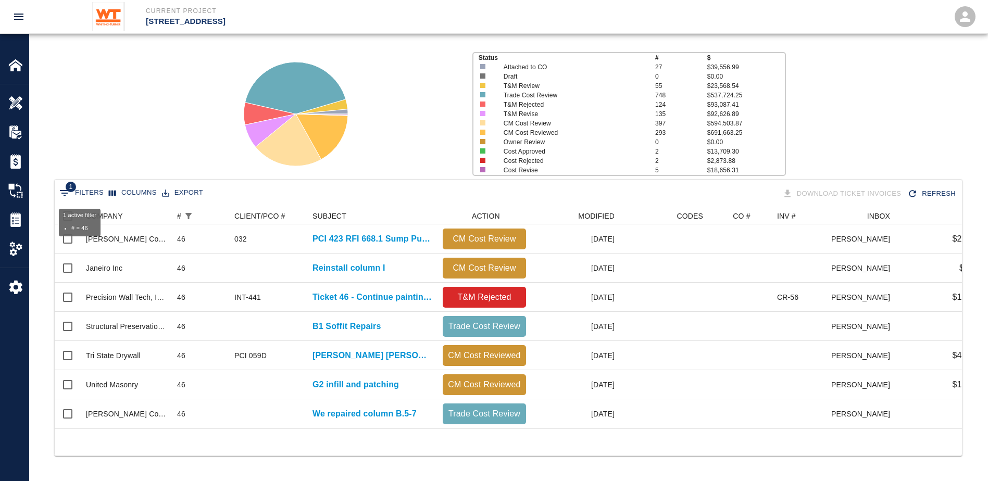
click at [63, 188] on icon "Show filters" at bounding box center [64, 193] width 12 height 12
select select "number"
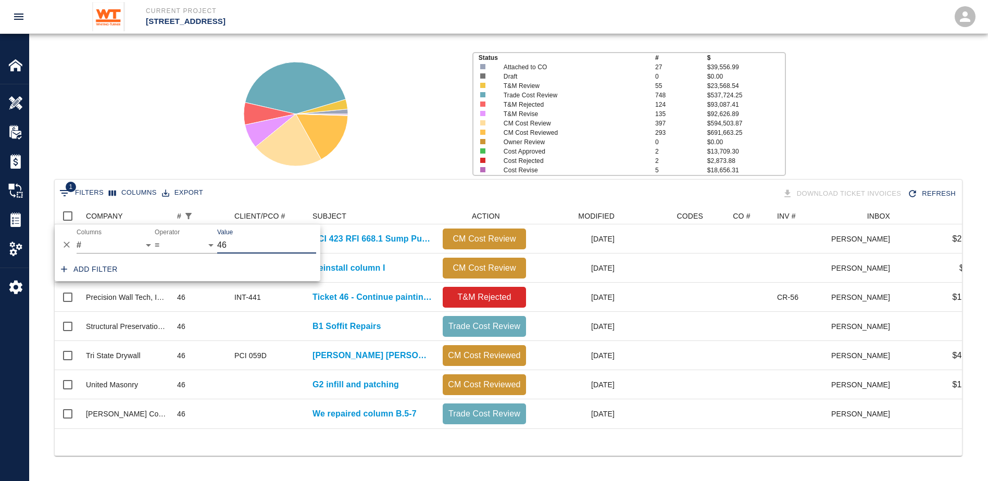
click at [227, 240] on input "46" at bounding box center [266, 245] width 99 height 17
type input "4"
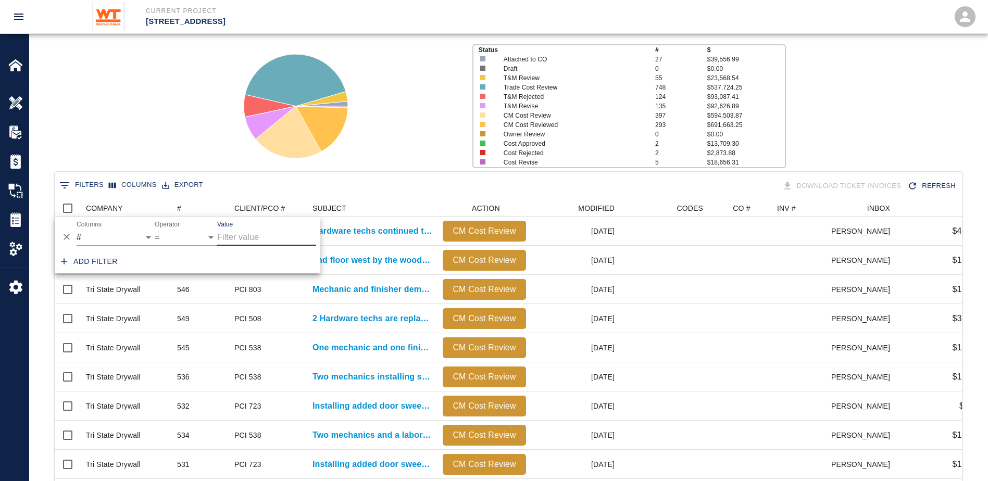
scroll to position [600, 899]
click at [848, 72] on div "Status # $ Attached to CO 27 $39,556.99 Draft 0 $0.00 T&M Review 55 $23,568.54 …" at bounding box center [504, 102] width 966 height 139
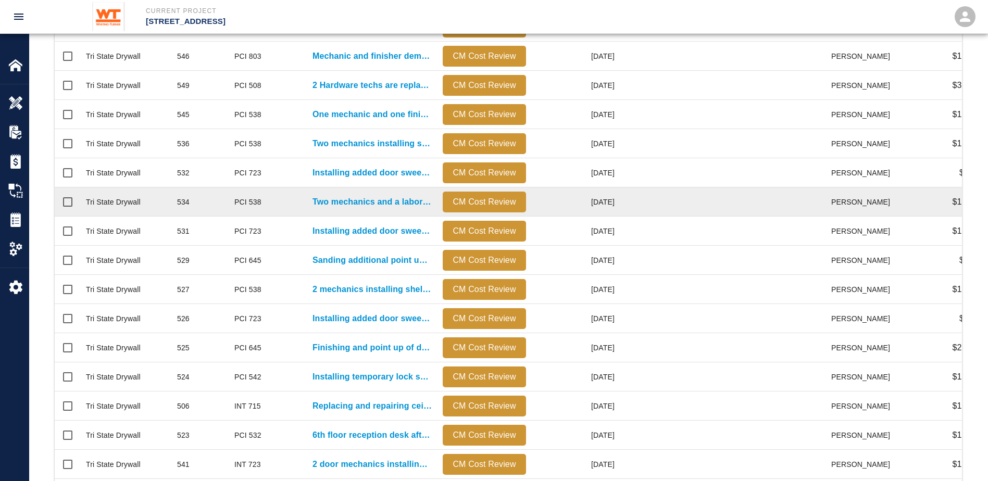
scroll to position [0, 0]
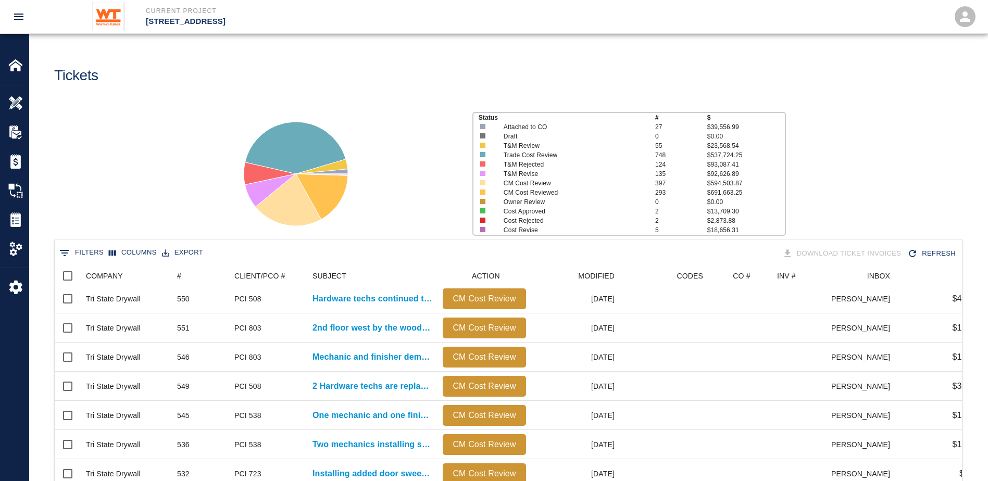
click at [82, 253] on button "0 Filters" at bounding box center [81, 253] width 49 height 17
select select "number"
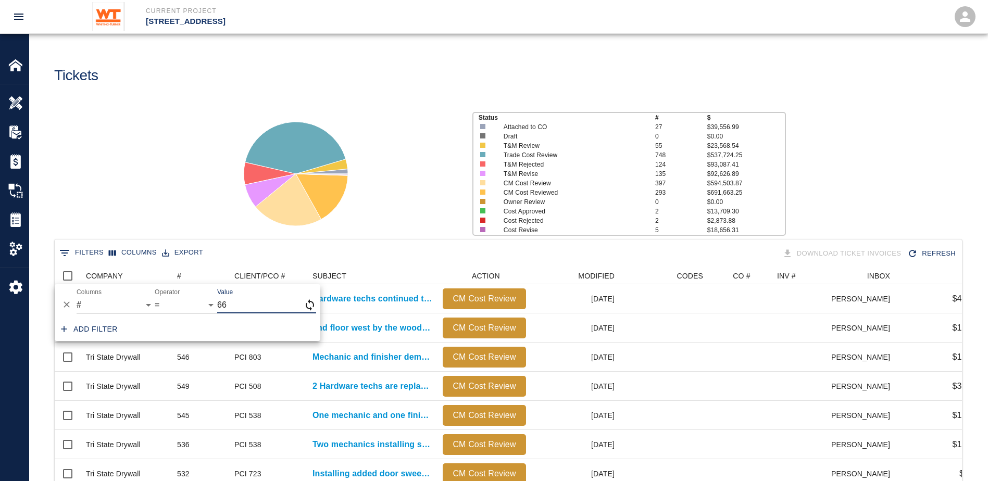
type input "66"
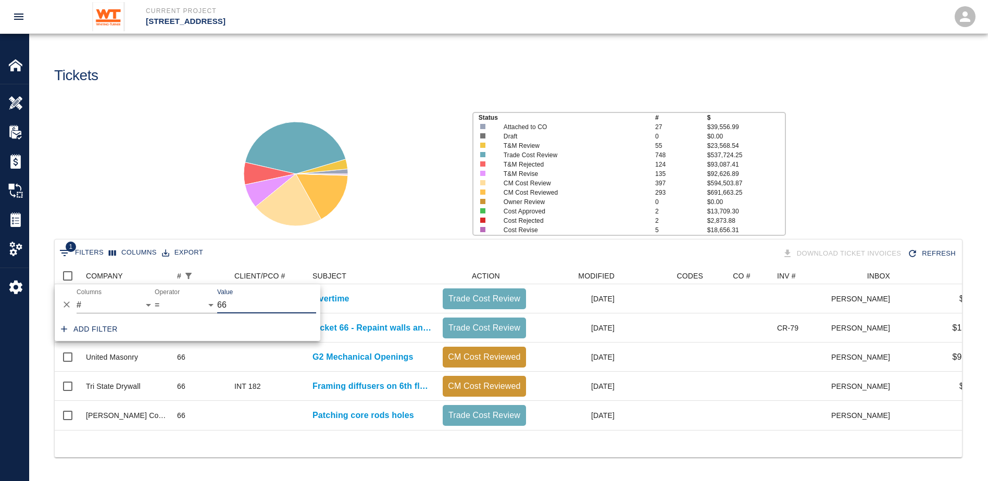
scroll to position [162, 899]
click at [164, 217] on div "Status # $ Attached to CO 27 $39,556.99 Draft 0 $0.00 T&M Review 55 $23,568.54 …" at bounding box center [504, 169] width 966 height 139
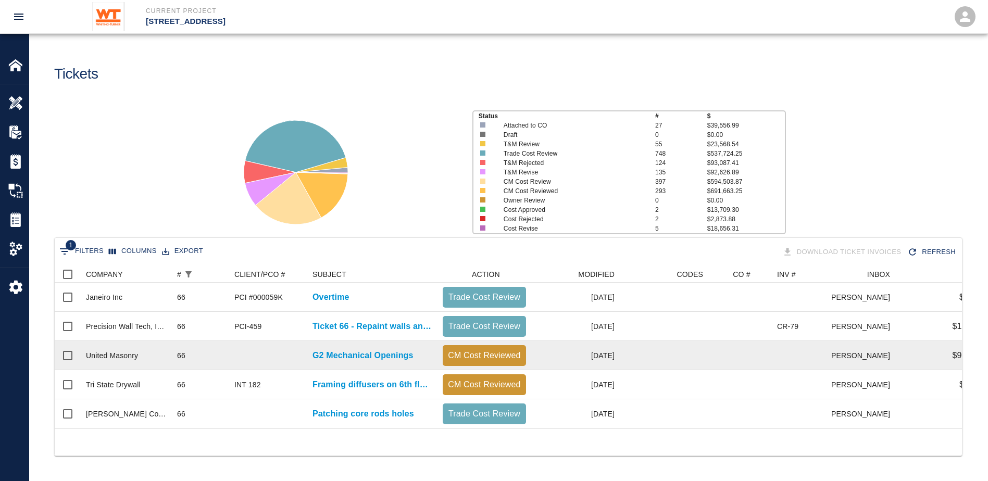
scroll to position [9, 0]
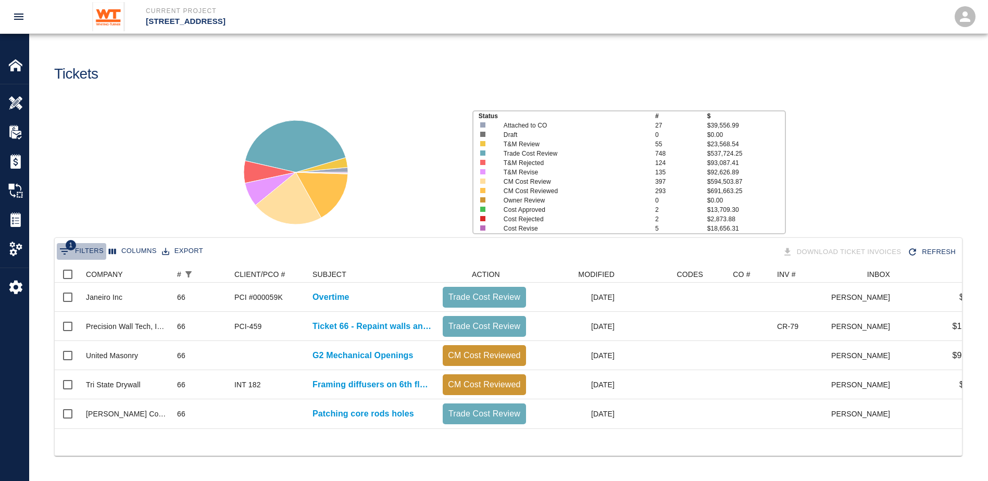
click at [94, 243] on button "1 Filters" at bounding box center [81, 251] width 49 height 17
select select "number"
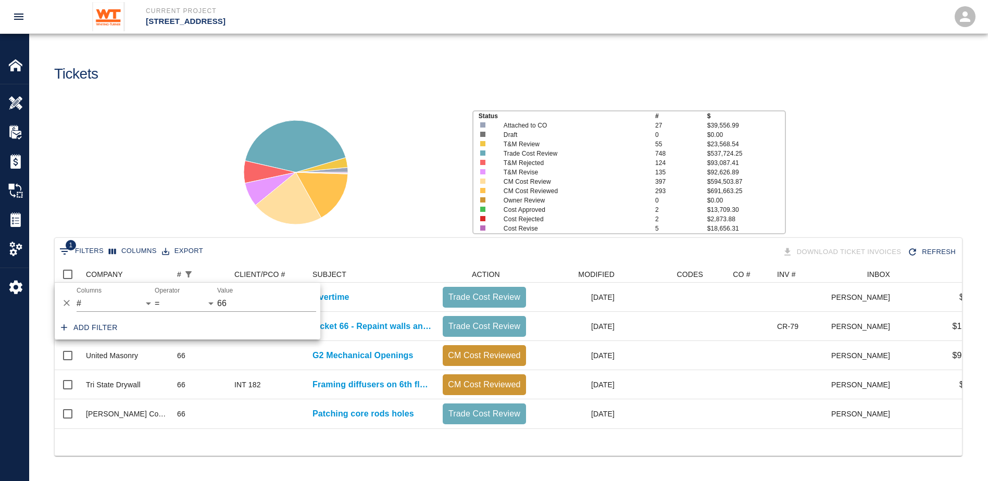
click at [407, 206] on div at bounding box center [343, 168] width 242 height 139
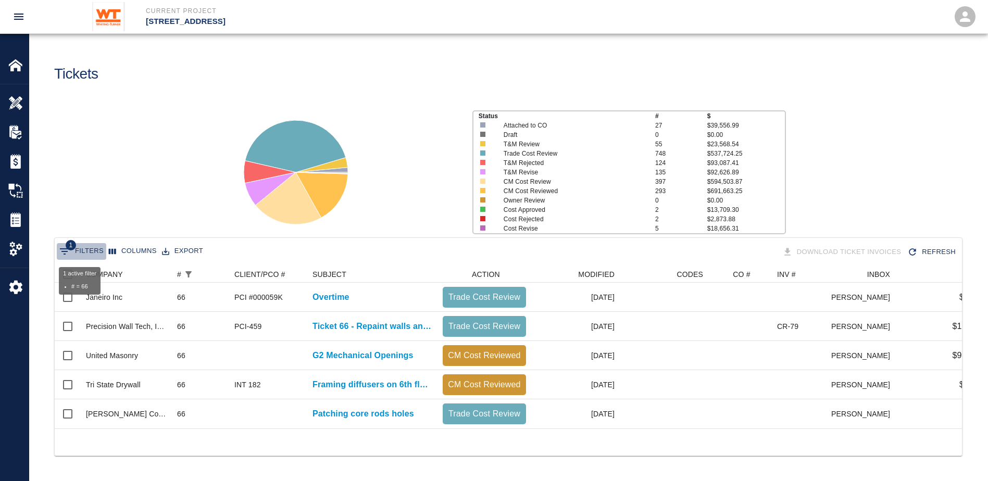
click at [84, 243] on button "1 Filters" at bounding box center [81, 251] width 49 height 17
select select "number"
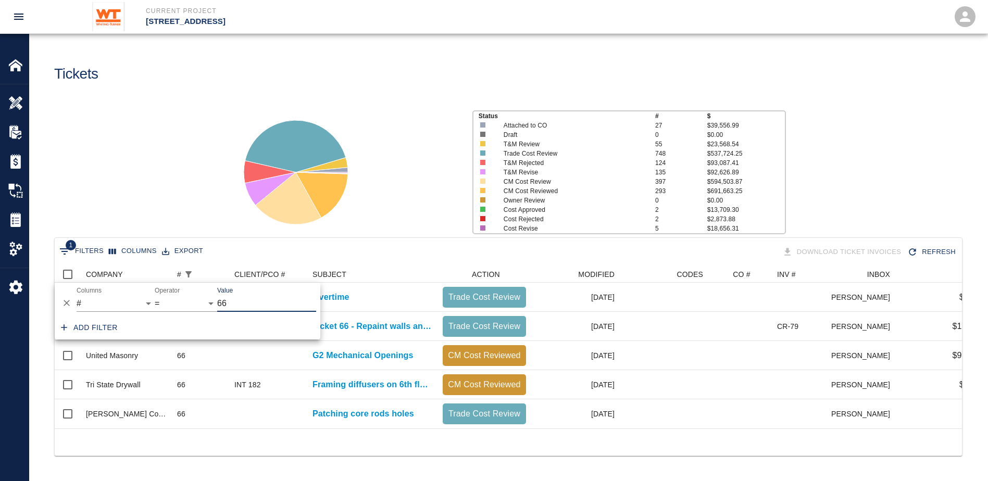
click at [220, 295] on input "66" at bounding box center [266, 303] width 99 height 17
type input "46"
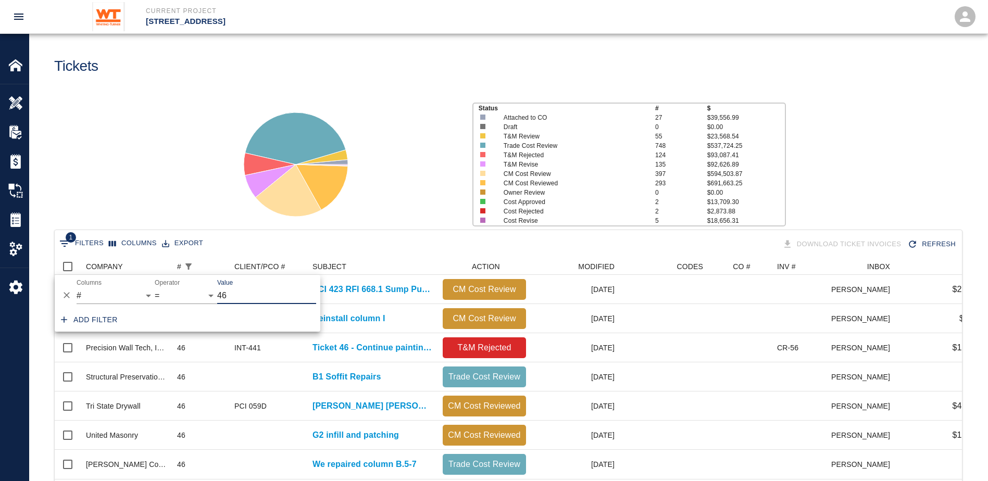
scroll to position [221, 899]
click at [124, 146] on div "Status # $ Attached to CO 27 $39,556.99 Draft 0 $0.00 T&M Review 55 $23,568.54 …" at bounding box center [504, 160] width 966 height 139
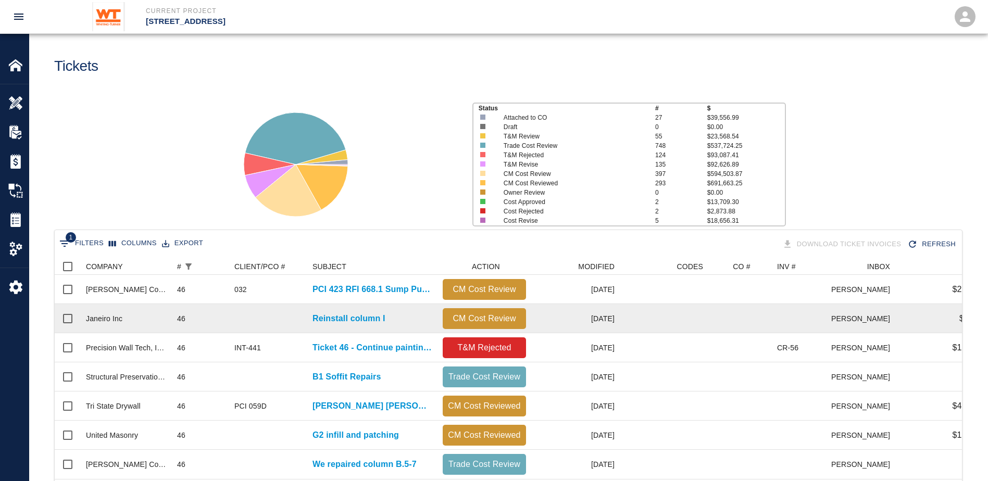
scroll to position [68, 0]
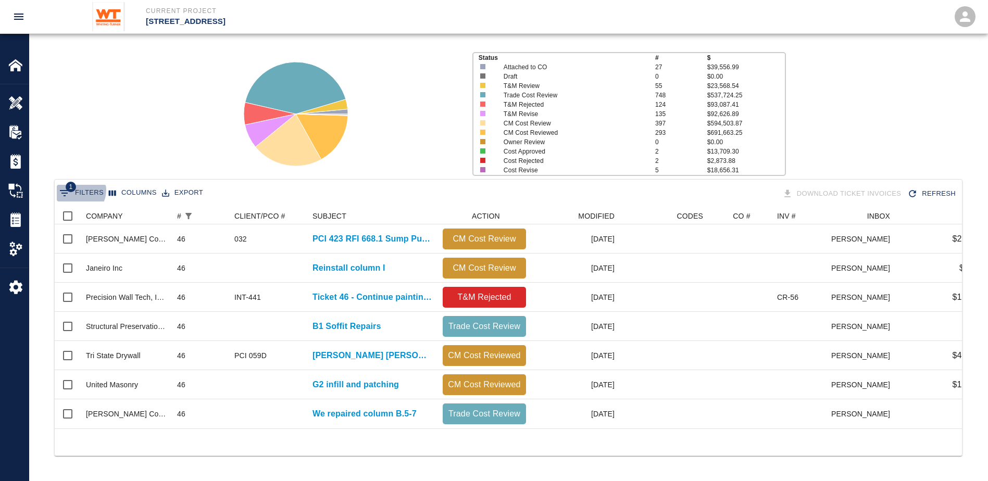
click at [77, 185] on button "1 Filters" at bounding box center [81, 193] width 49 height 17
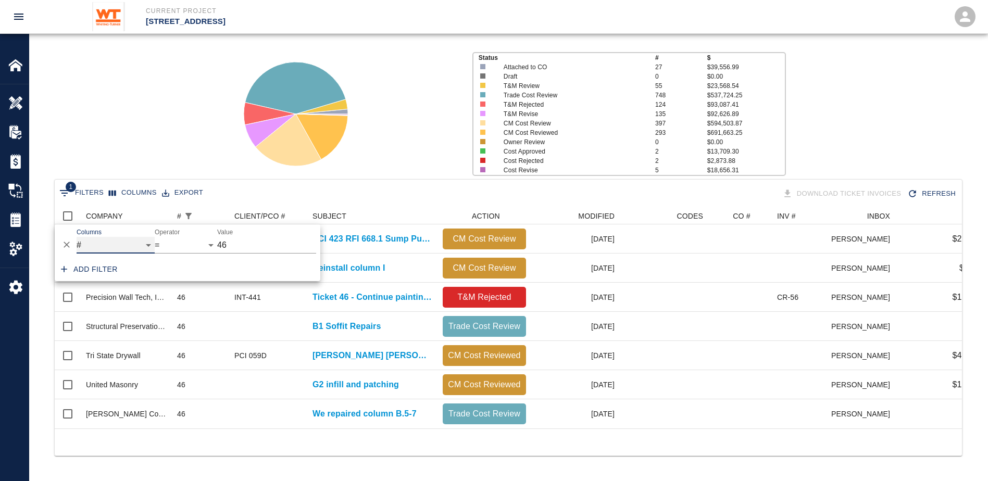
click at [118, 237] on select "COMPANY ID # CLIENT/PCO # SUBJECT DESCRIPTION ACTION WORK MODIFIED CREATED CODE…" at bounding box center [116, 245] width 78 height 17
click at [77, 237] on select "COMPANY ID # CLIENT/PCO # SUBJECT DESCRIPTION ACTION WORK MODIFIED CREATED CODE…" at bounding box center [116, 245] width 78 height 17
select select "subject"
select select "contains"
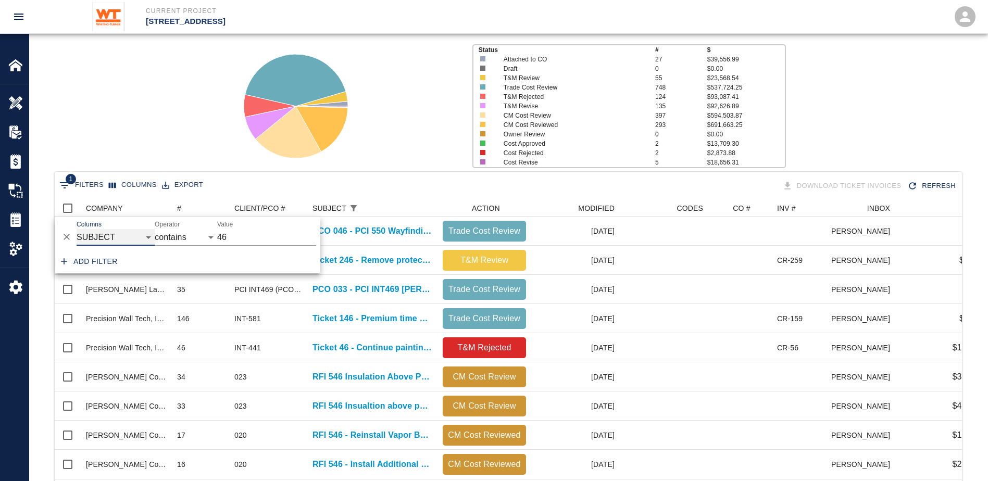
scroll to position [279, 899]
click at [89, 101] on div "Status # $ Attached to CO 27 $39,556.99 Draft 0 $0.00 T&M Review 55 $23,568.54 …" at bounding box center [504, 102] width 966 height 139
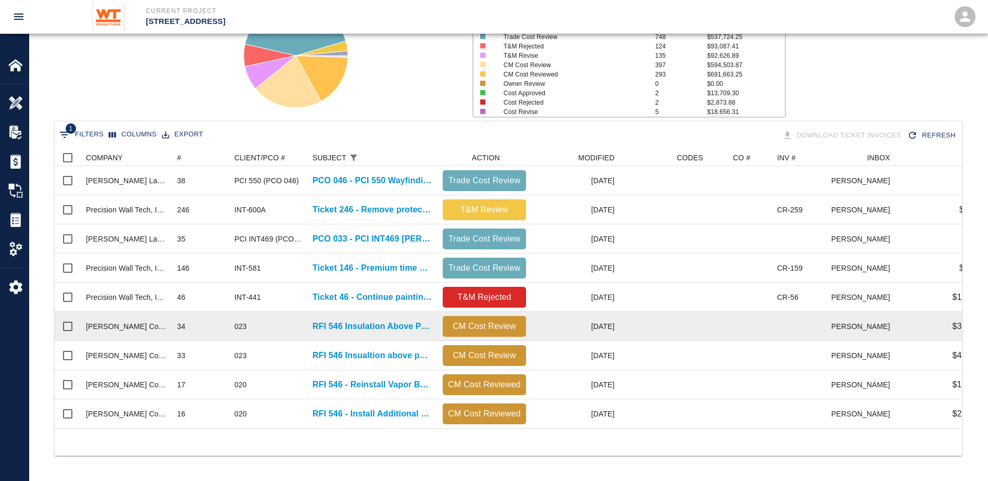
scroll to position [126, 0]
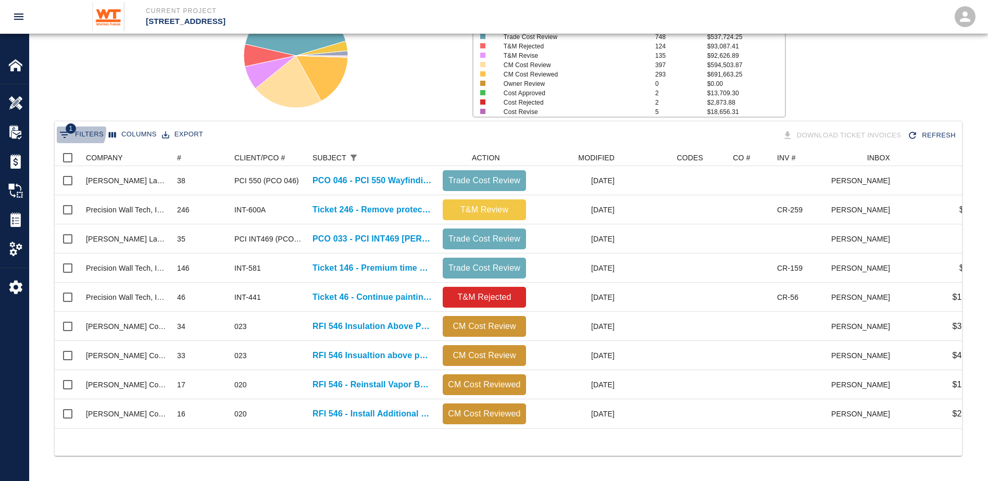
click at [73, 123] on span "1" at bounding box center [71, 128] width 10 height 10
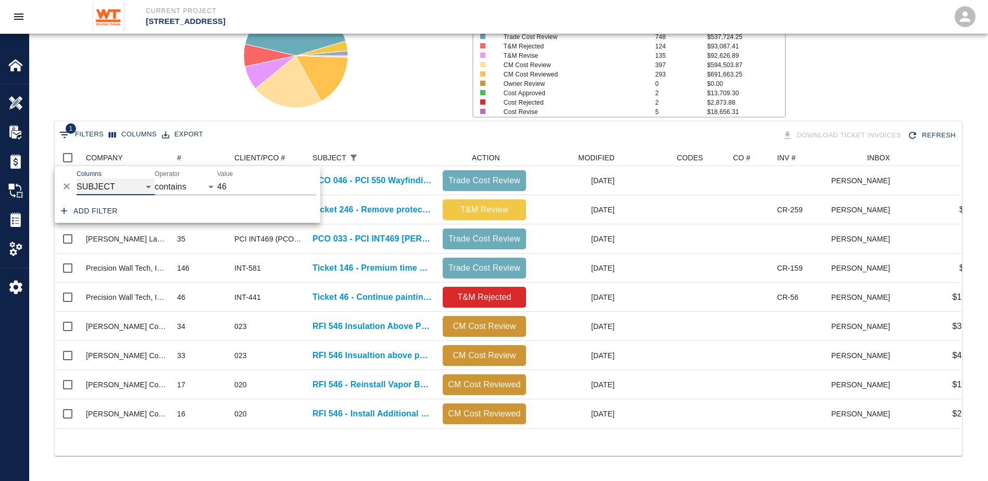
click at [118, 179] on select "COMPANY ID # CLIENT/PCO # SUBJECT DESCRIPTION ACTION WORK MODIFIED CREATED CODE…" at bounding box center [116, 187] width 78 height 17
click at [77, 195] on select "COMPANY ID # CLIENT/PCO # SUBJECT DESCRIPTION ACTION WORK MODIFIED CREATED CODE…" at bounding box center [116, 187] width 78 height 17
select select "number"
select select "="
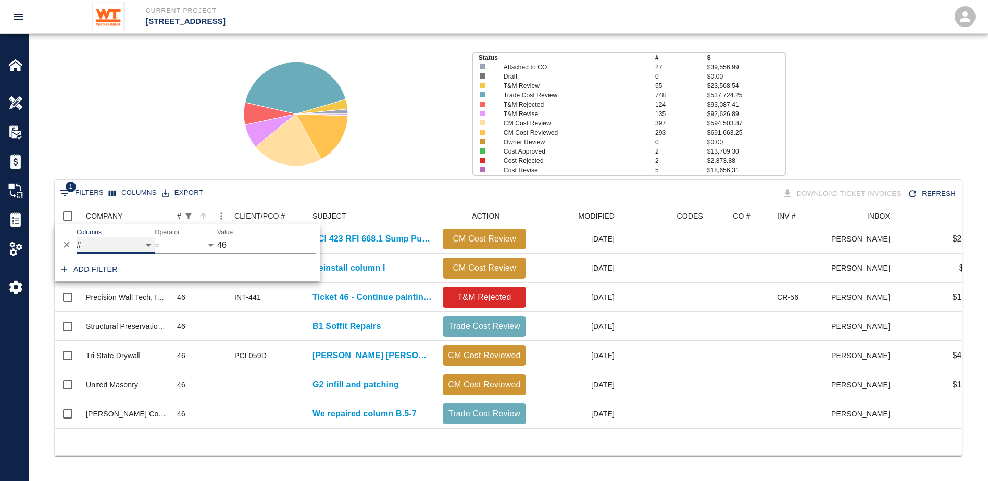
scroll to position [221, 899]
click at [104, 119] on div "Status # $ Attached to CO 27 $39,556.99 Draft 0 $0.00 T&M Review 55 $23,568.54 …" at bounding box center [504, 110] width 966 height 139
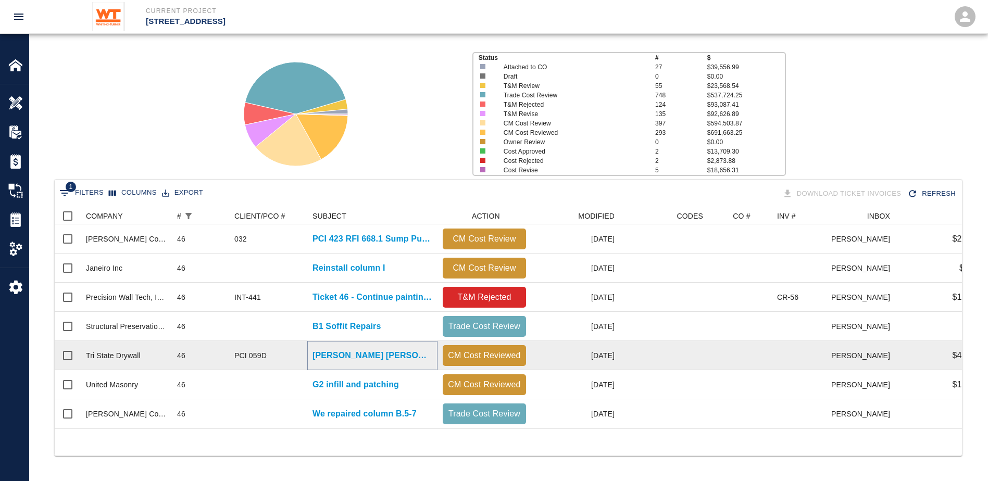
click at [336, 349] on p "Whiting Turner requested Tri-State Drywall to work Saturday 12/14/2024 Whiting …" at bounding box center [372, 355] width 120 height 12
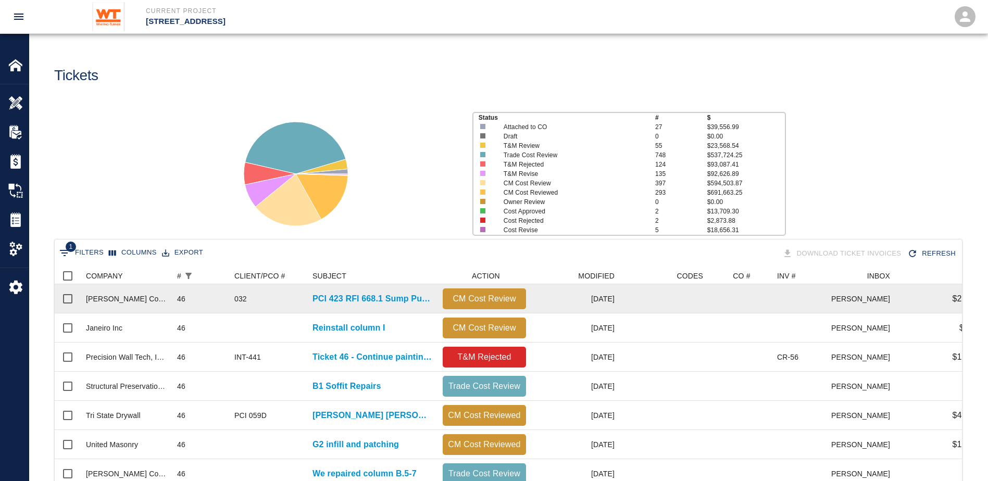
scroll to position [52, 0]
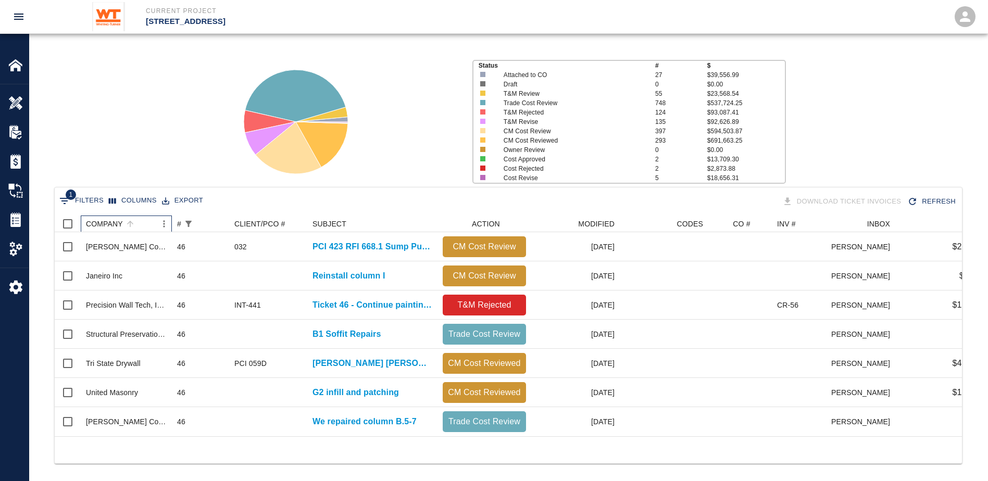
click at [107, 219] on div "COMPANY" at bounding box center [104, 224] width 37 height 17
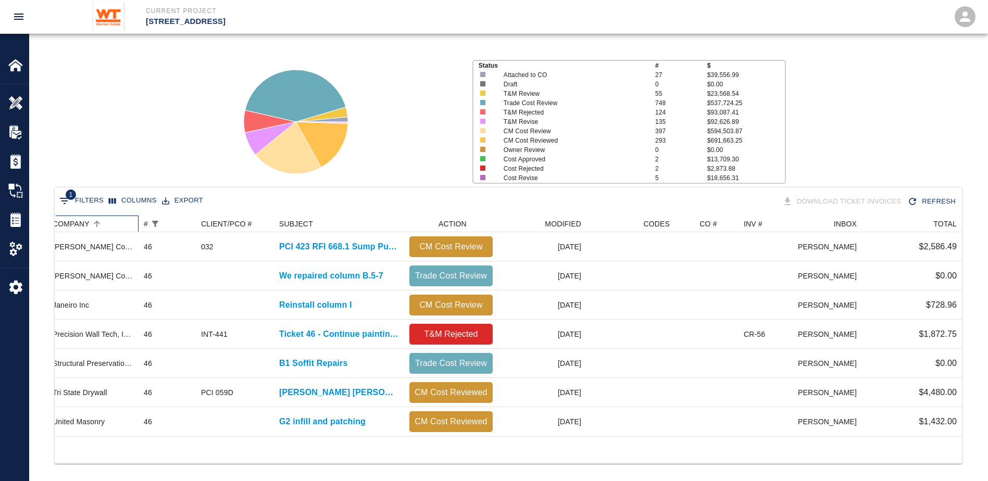
scroll to position [0, 0]
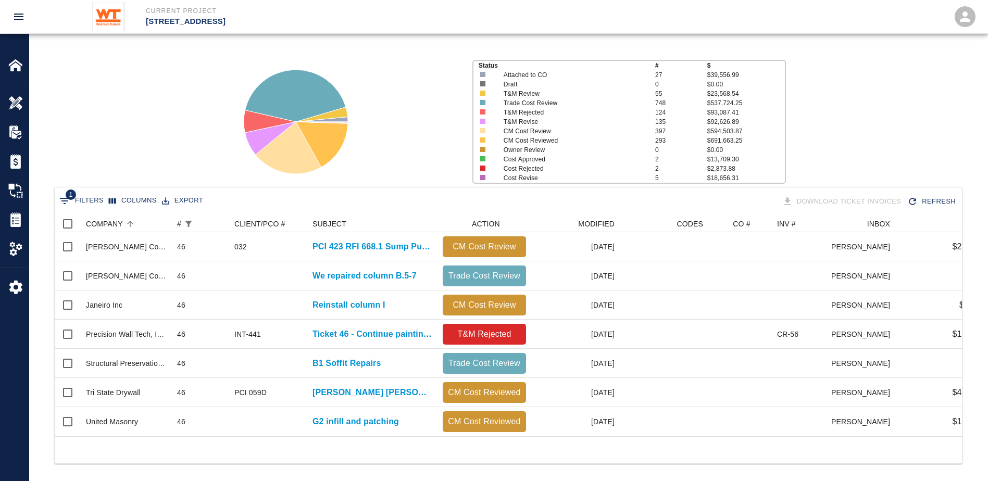
click at [72, 205] on button "1 Filters" at bounding box center [81, 201] width 49 height 17
select select "number"
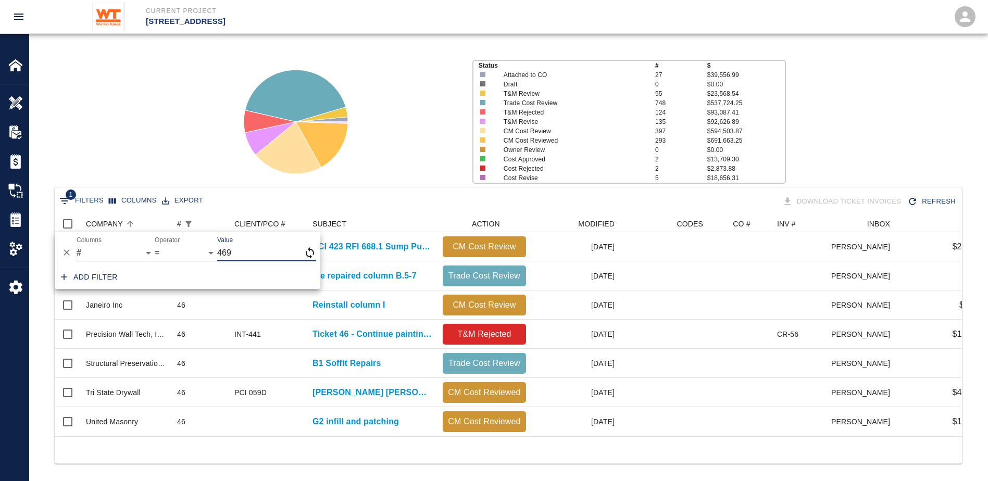
type input "469"
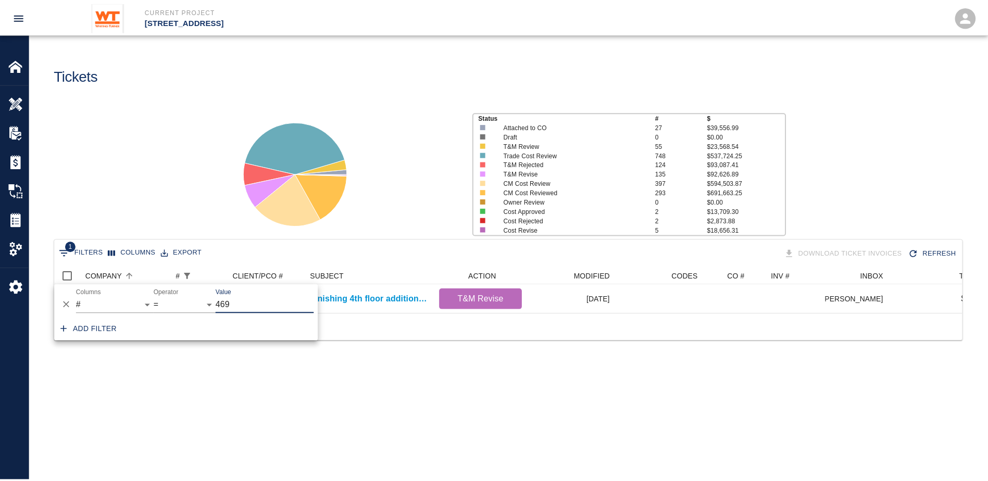
scroll to position [8, 8]
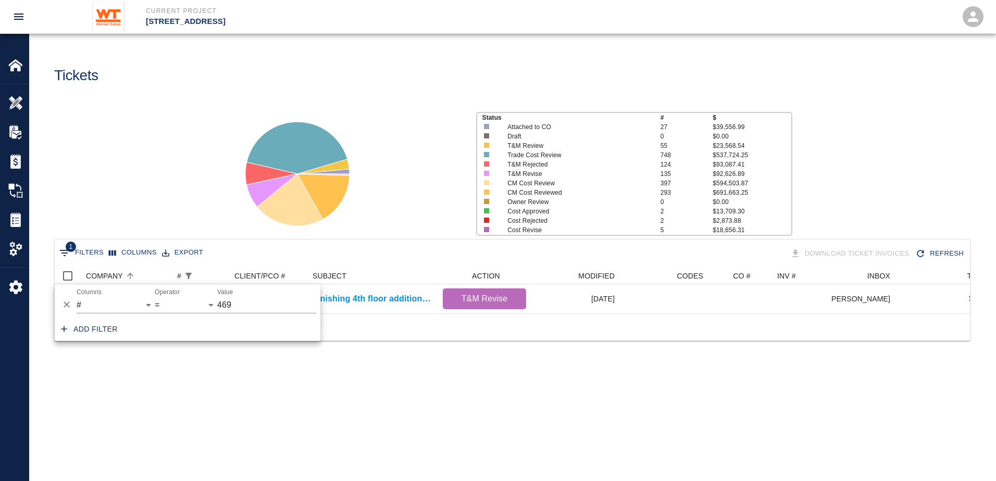
click at [563, 363] on div "1 Filters Columns Export Download Ticket Invoices Refresh COMPANY # CLIENT/PCO …" at bounding box center [512, 303] width 966 height 128
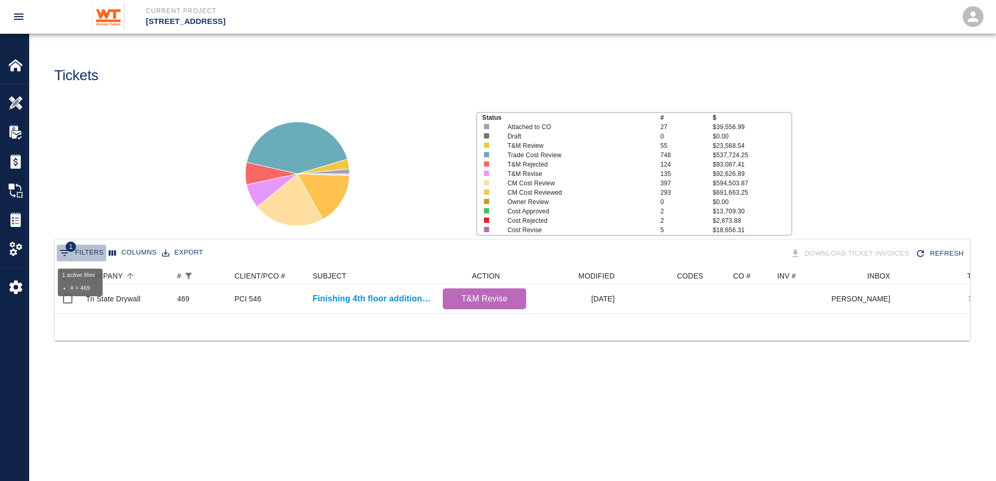
click at [94, 254] on button "1 Filters" at bounding box center [81, 253] width 49 height 17
select select "number"
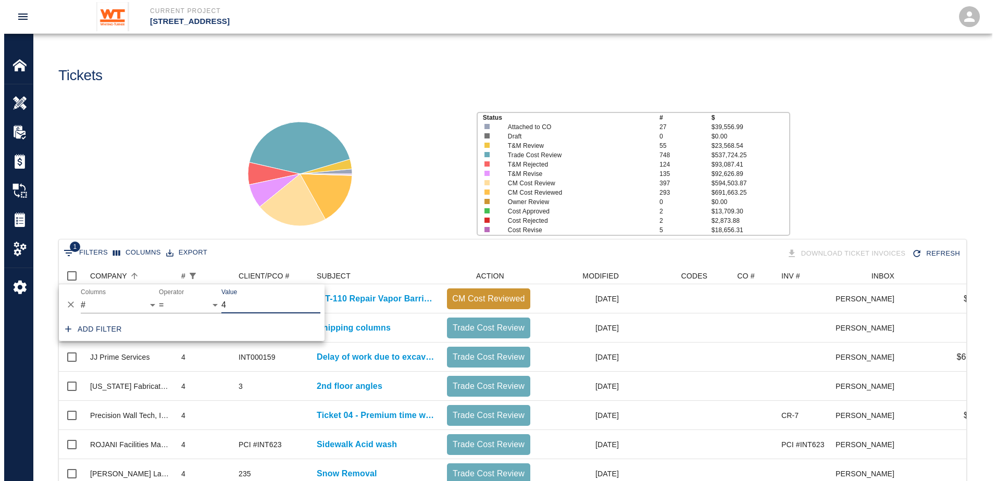
scroll to position [367, 899]
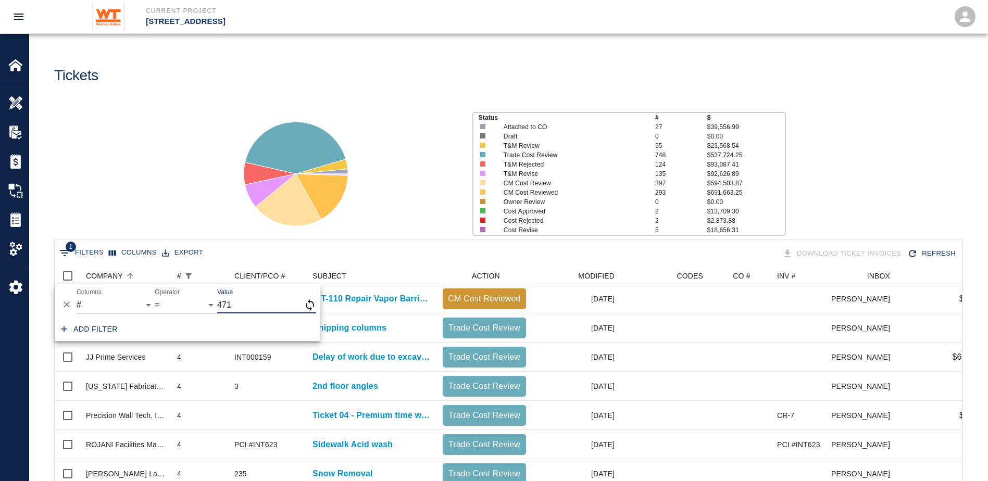
type input "471"
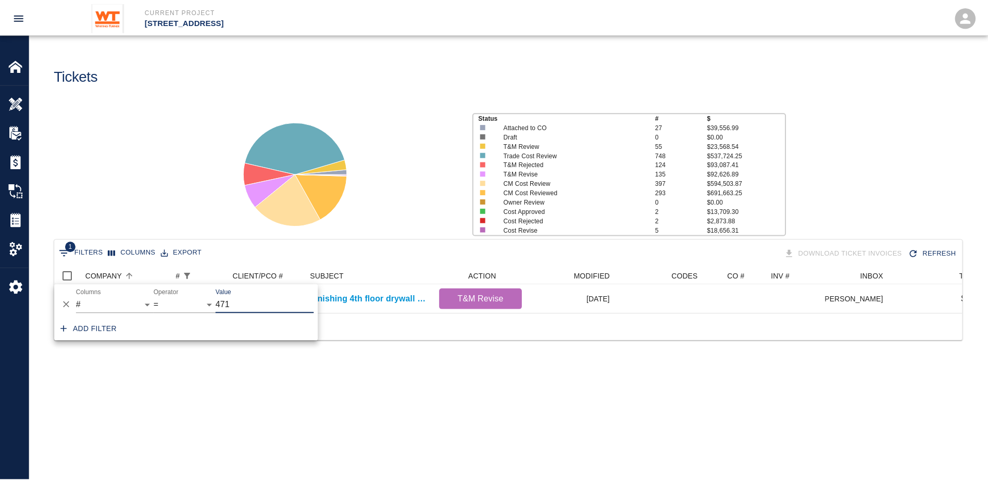
scroll to position [8, 8]
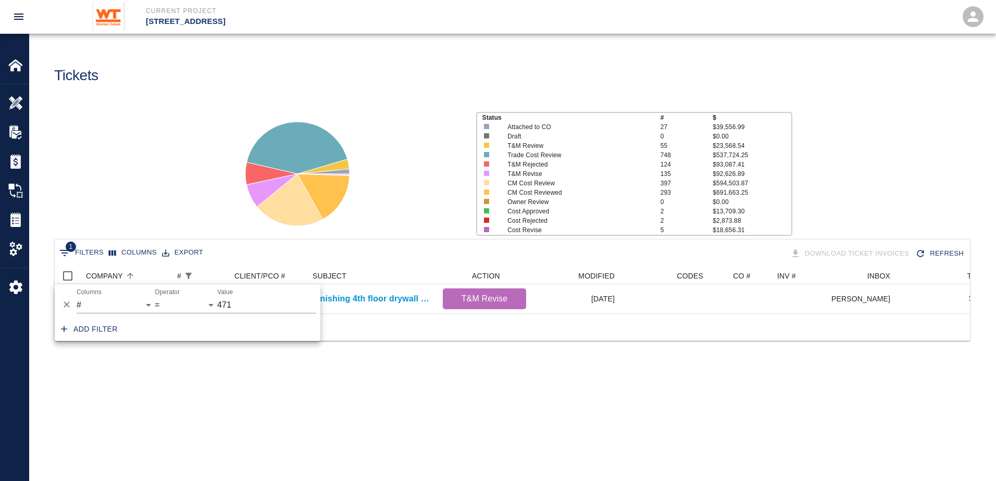
click at [299, 359] on div "1 Filters Columns Export Download Ticket Invoices Refresh COMPANY # CLIENT/PCO …" at bounding box center [512, 303] width 966 height 128
click at [74, 251] on button "1 Filters" at bounding box center [81, 253] width 49 height 17
select select "number"
type input "472"
click at [344, 341] on div at bounding box center [512, 326] width 915 height 27
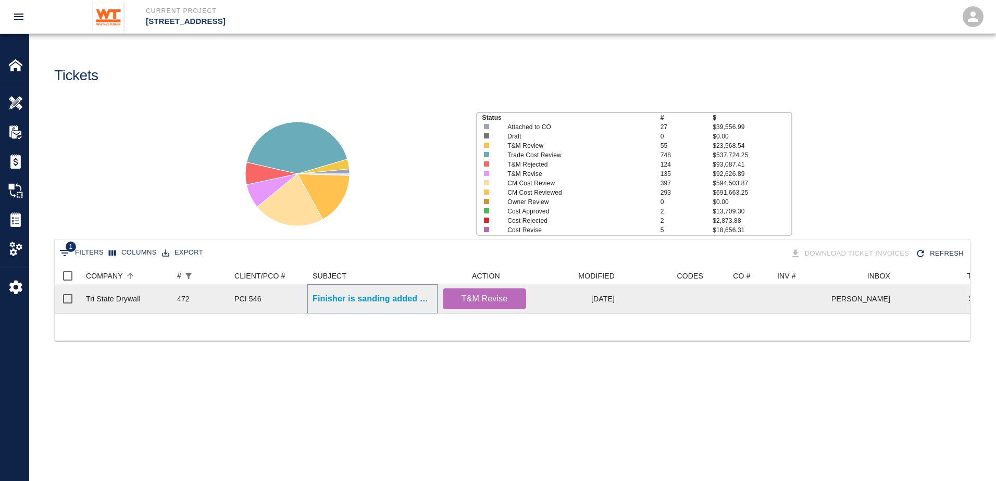
click at [395, 300] on p "Finisher is sanding added patches created after punch list was..." at bounding box center [372, 299] width 120 height 12
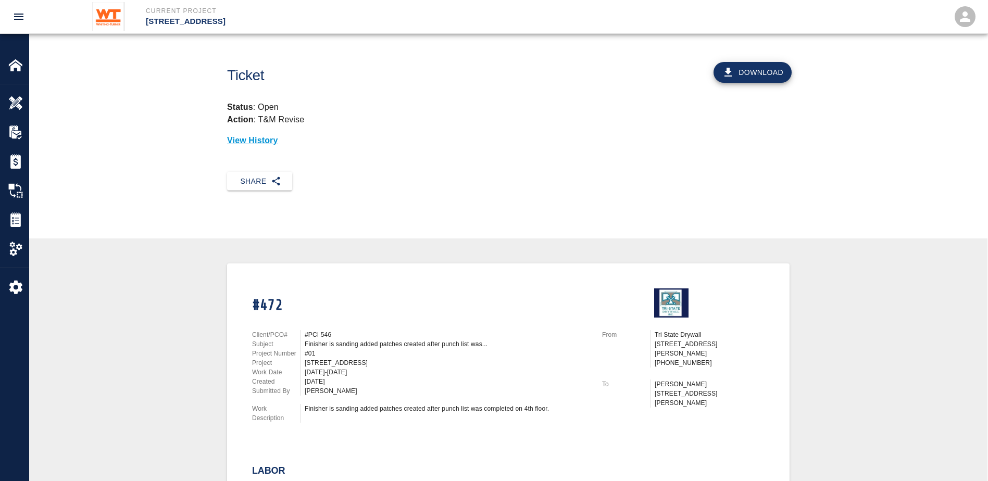
click at [394, 345] on div "Finisher is sanding added patches created after punch list was..." at bounding box center [447, 343] width 285 height 9
click at [494, 344] on div "Finisher is sanding added patches created after punch list was..." at bounding box center [447, 343] width 285 height 9
click at [25, 25] on button "open drawer" at bounding box center [18, 16] width 25 height 25
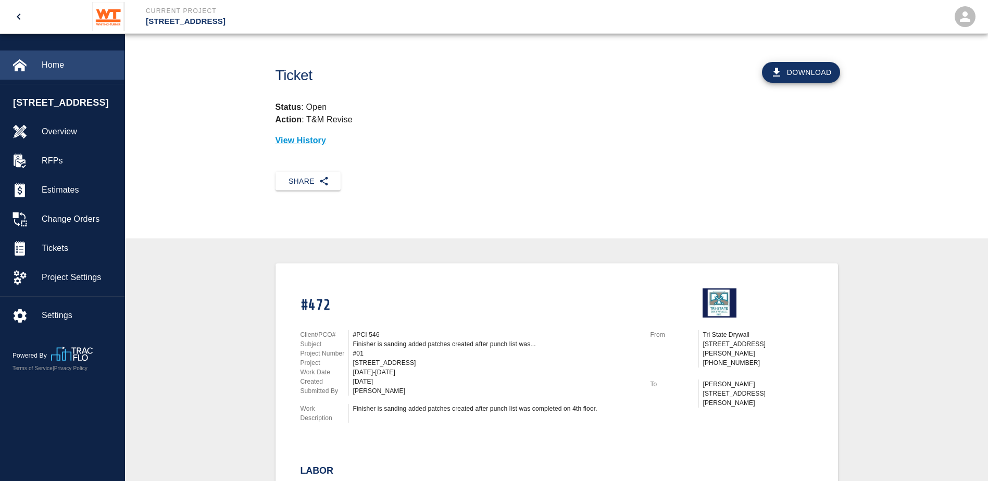
click at [29, 62] on div at bounding box center [26, 65] width 29 height 15
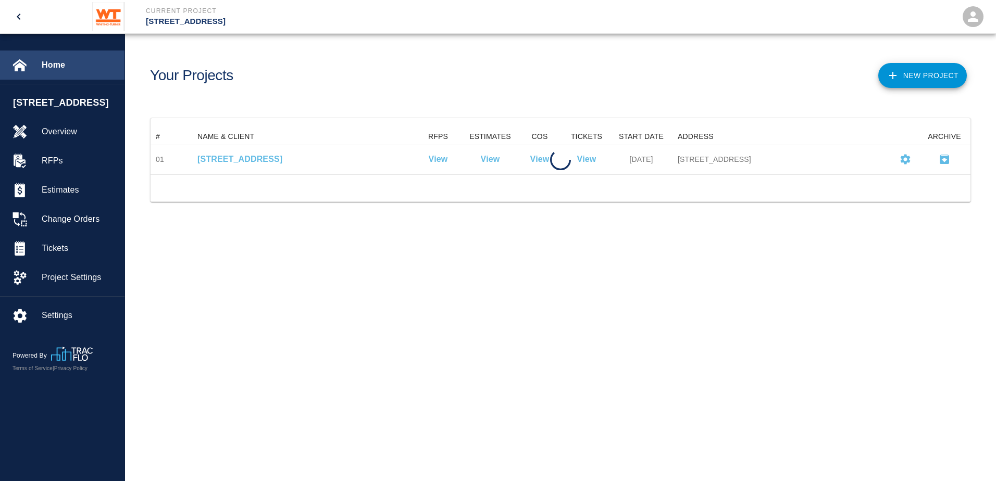
scroll to position [38, 812]
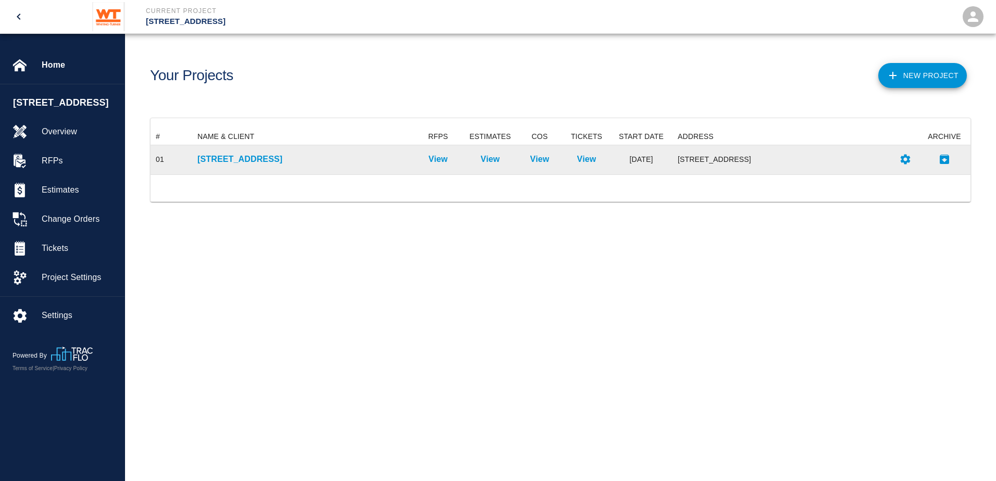
click at [270, 149] on div "[STREET_ADDRESS]" at bounding box center [302, 159] width 220 height 29
click at [274, 162] on p "[STREET_ADDRESS]" at bounding box center [301, 159] width 209 height 12
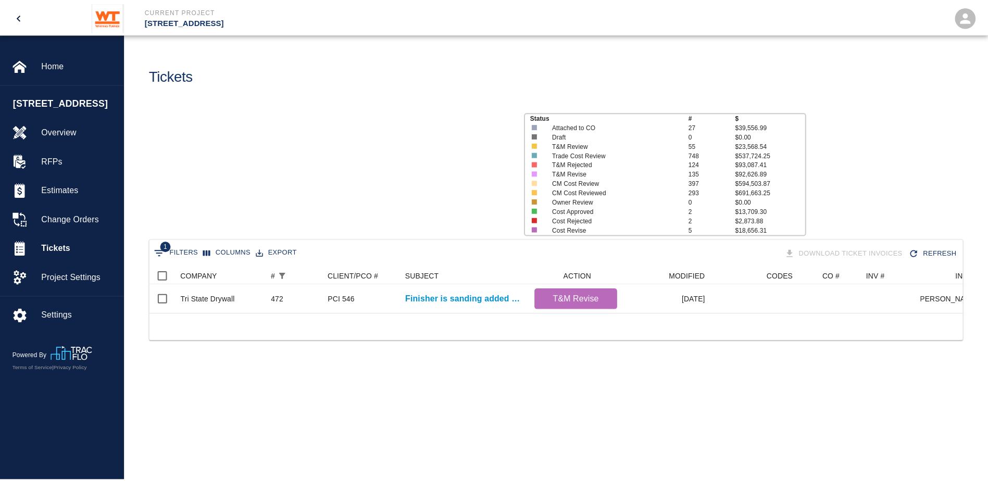
scroll to position [46, 812]
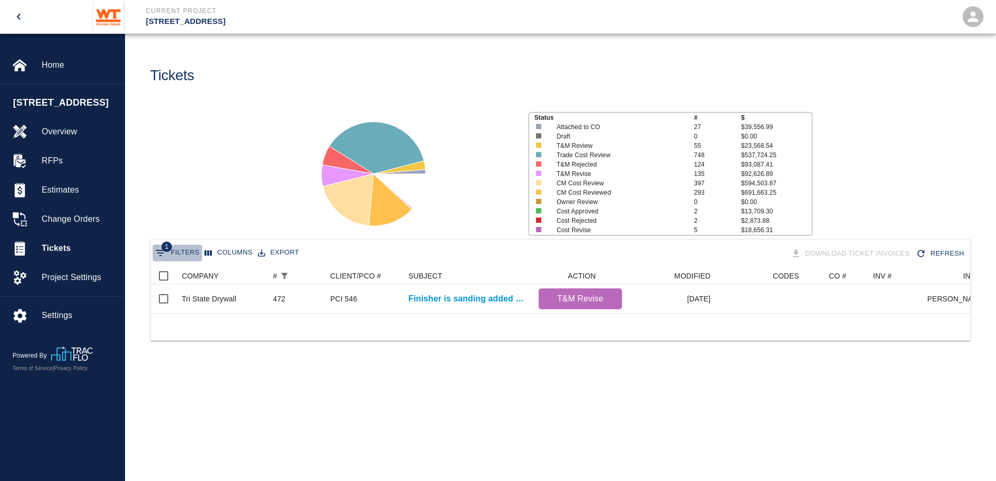
click at [184, 253] on button "1 Filters" at bounding box center [177, 253] width 49 height 17
select select "number"
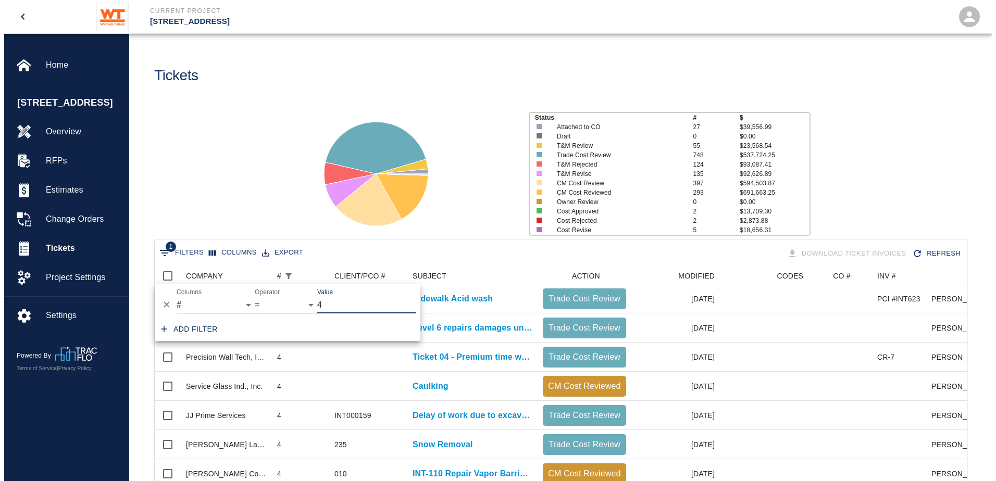
scroll to position [367, 804]
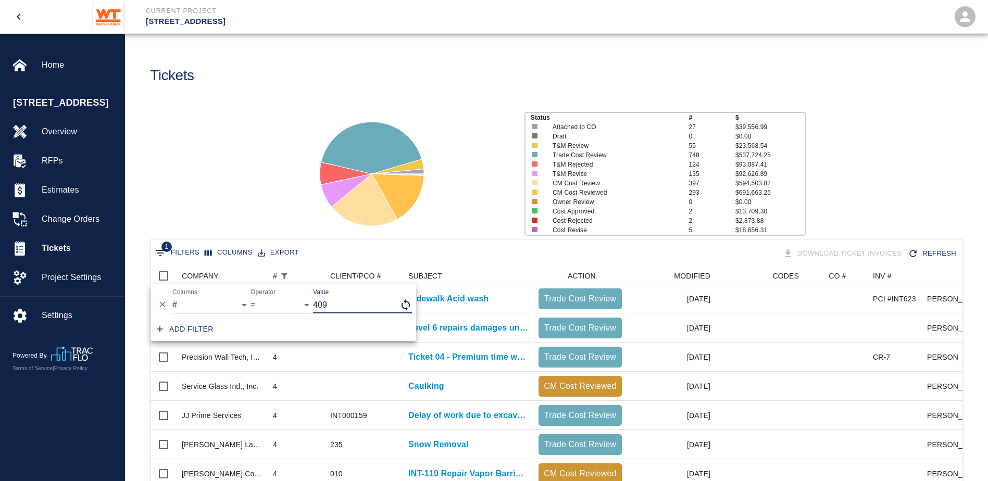
type input "409"
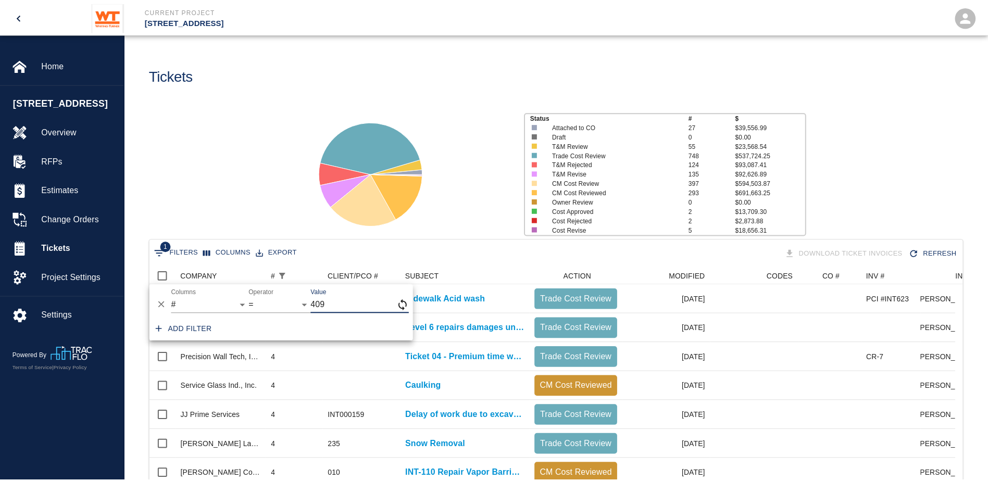
scroll to position [8, 8]
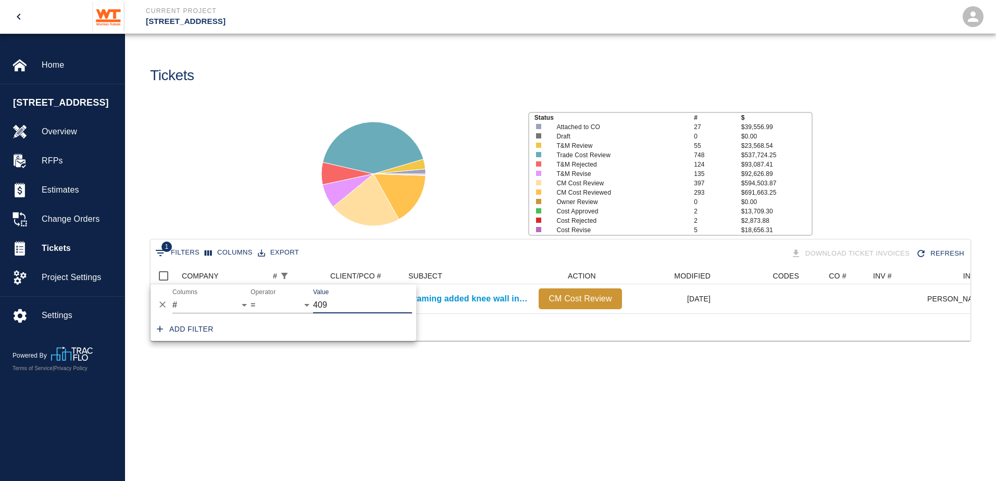
click at [525, 365] on div "1 Filters Columns Export Download Ticket Invoices Refresh COMPANY # CLIENT/PCO …" at bounding box center [560, 303] width 871 height 128
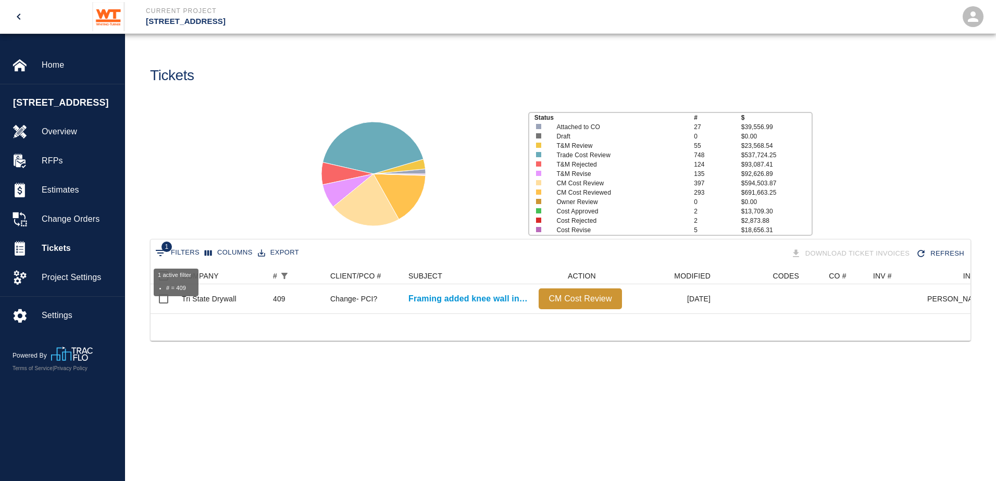
click at [190, 250] on button "1 Filters" at bounding box center [177, 253] width 49 height 17
select select "number"
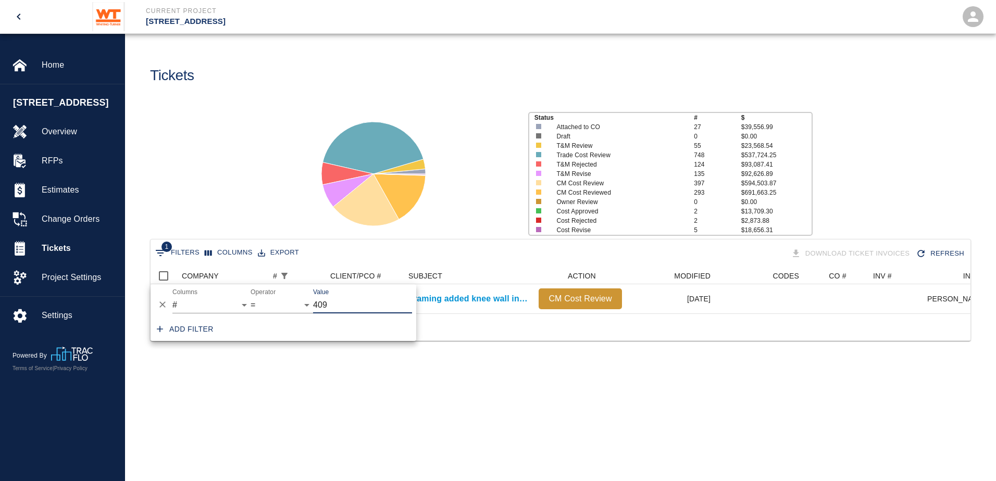
click at [333, 309] on input "409" at bounding box center [362, 305] width 99 height 17
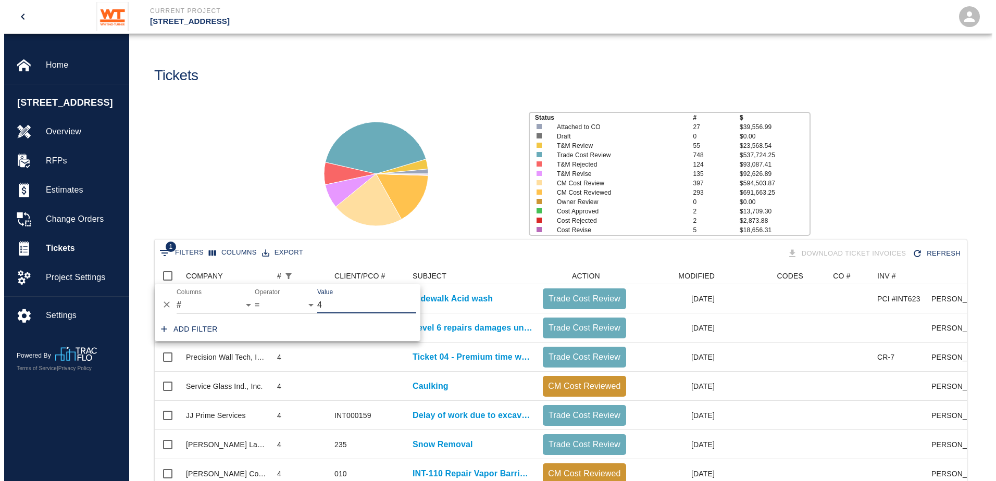
scroll to position [367, 804]
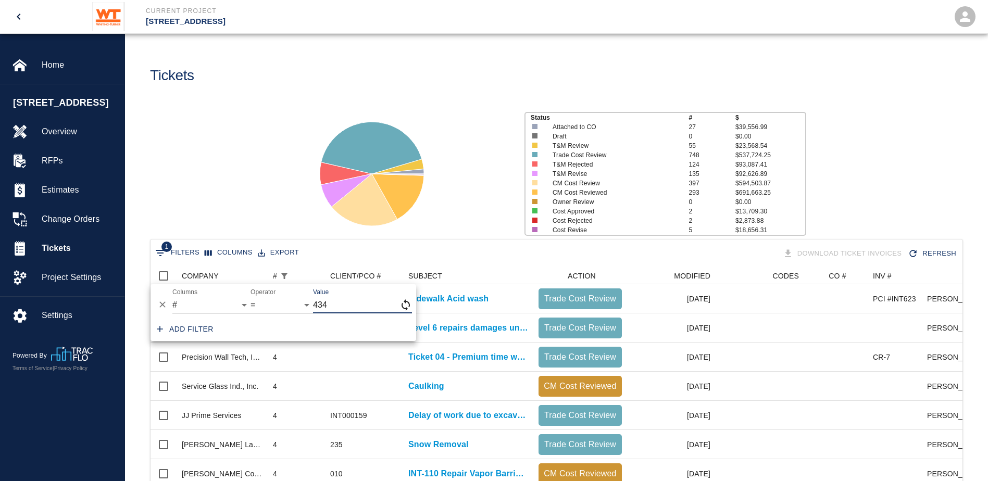
type input "434"
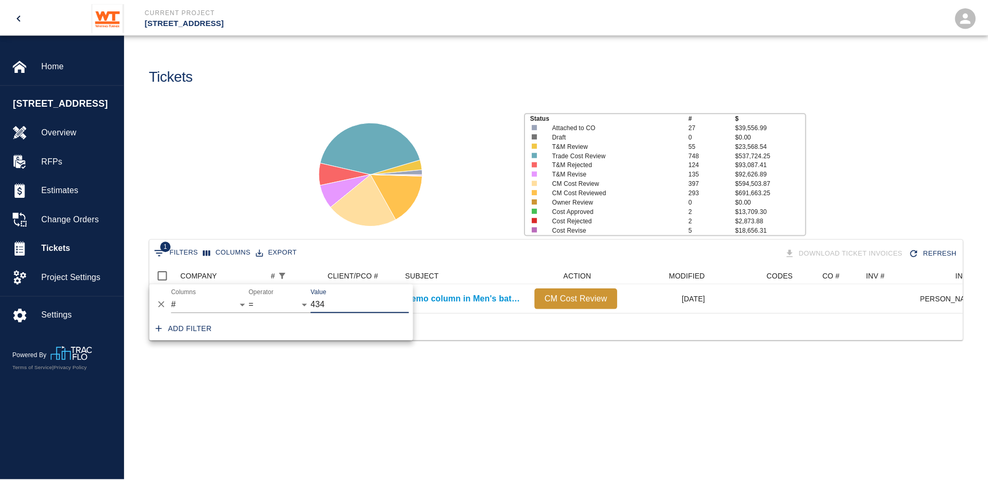
scroll to position [8, 8]
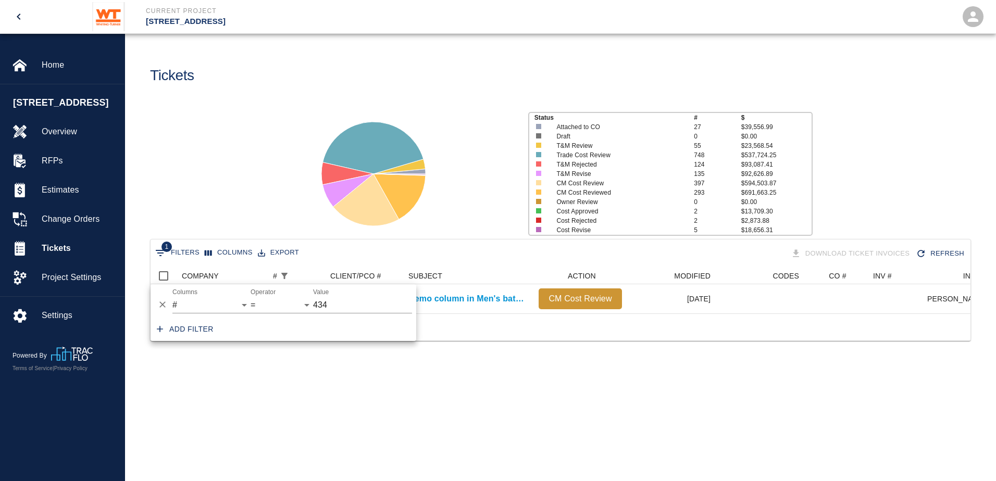
click at [383, 327] on div "Add filter" at bounding box center [283, 329] width 266 height 23
click at [481, 363] on div "1 Filters Columns Export Download Ticket Invoices Refresh COMPANY # CLIENT/PCO …" at bounding box center [560, 303] width 871 height 128
click at [186, 250] on button "1 Filters" at bounding box center [177, 253] width 49 height 17
select select "number"
click at [356, 304] on input "434" at bounding box center [362, 305] width 99 height 17
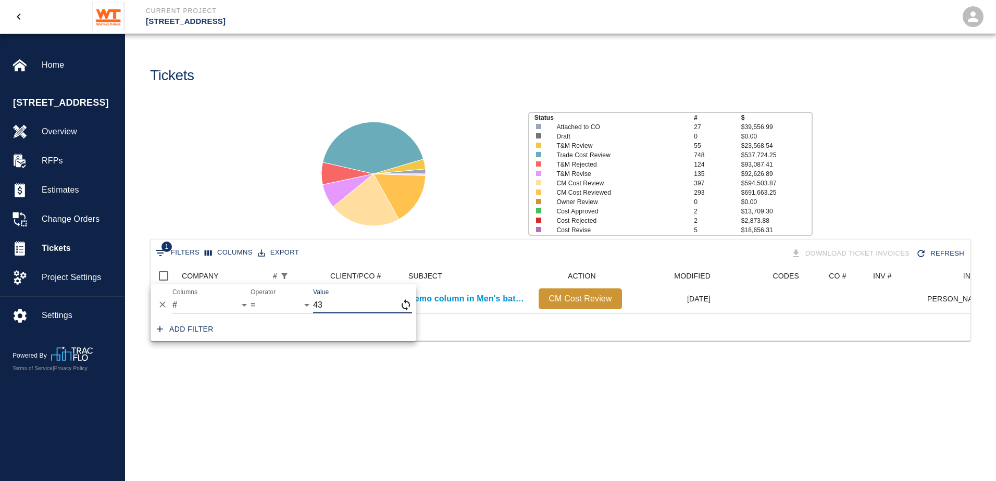
type input "4"
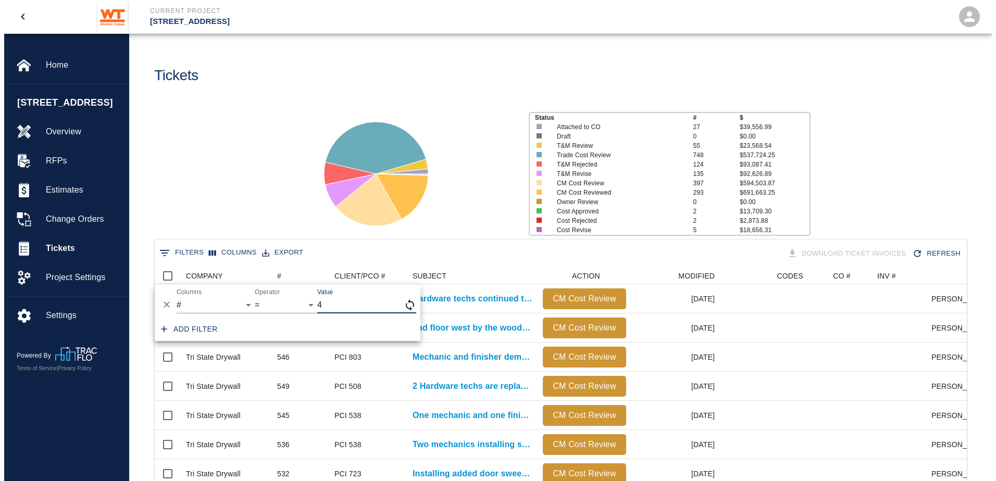
scroll to position [600, 804]
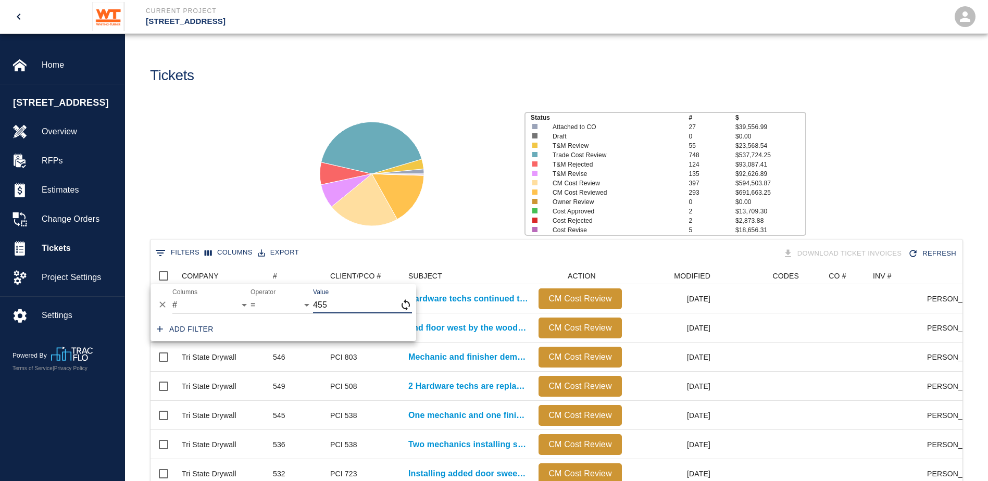
type input "455"
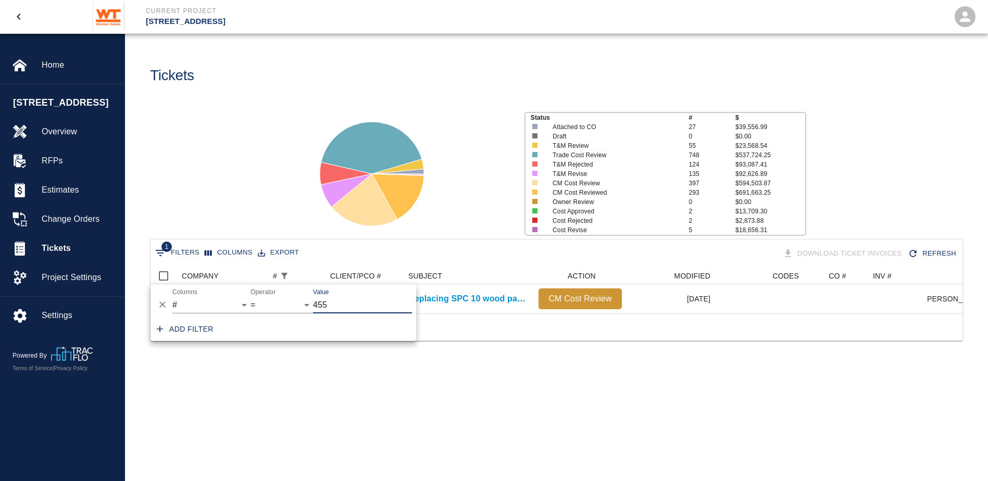
scroll to position [8, 8]
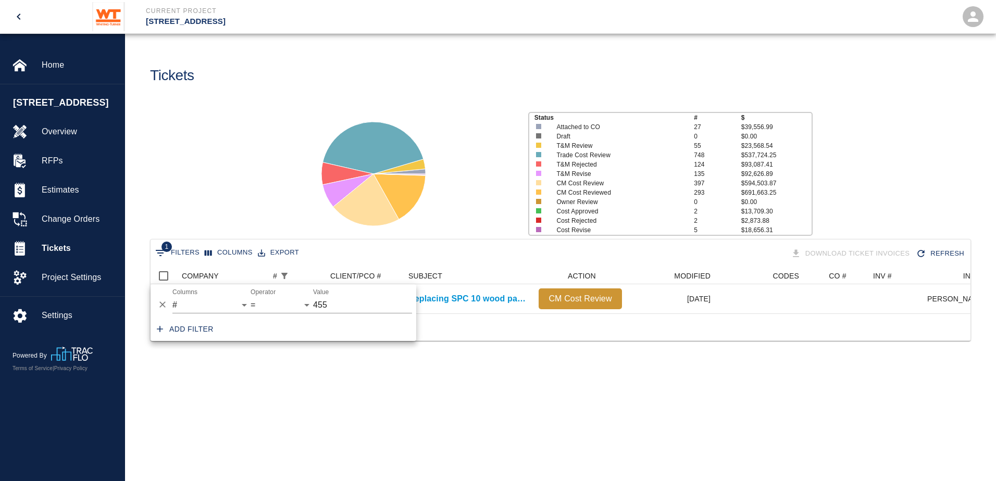
click at [477, 341] on div at bounding box center [560, 326] width 820 height 27
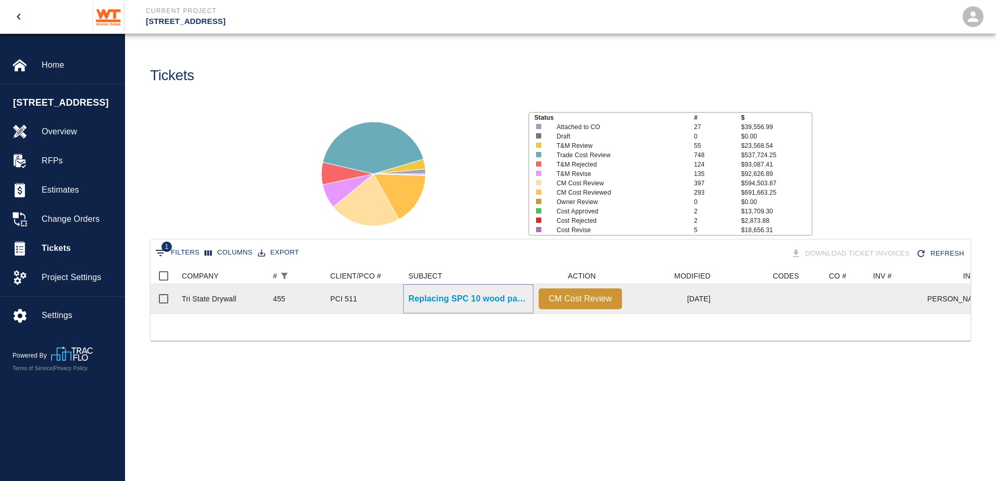
click at [433, 299] on p "Replacing SPC 10 wood panels removed on 2nd floor to..." at bounding box center [468, 299] width 120 height 12
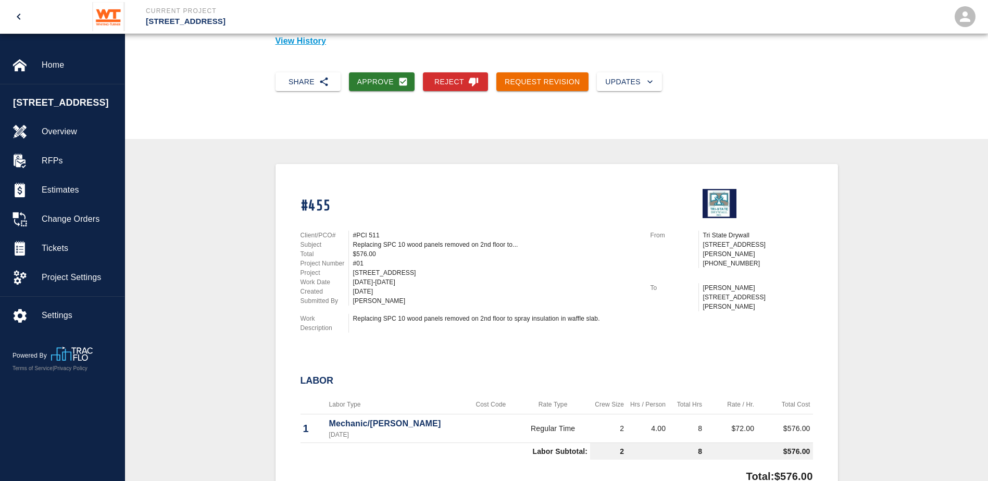
scroll to position [104, 0]
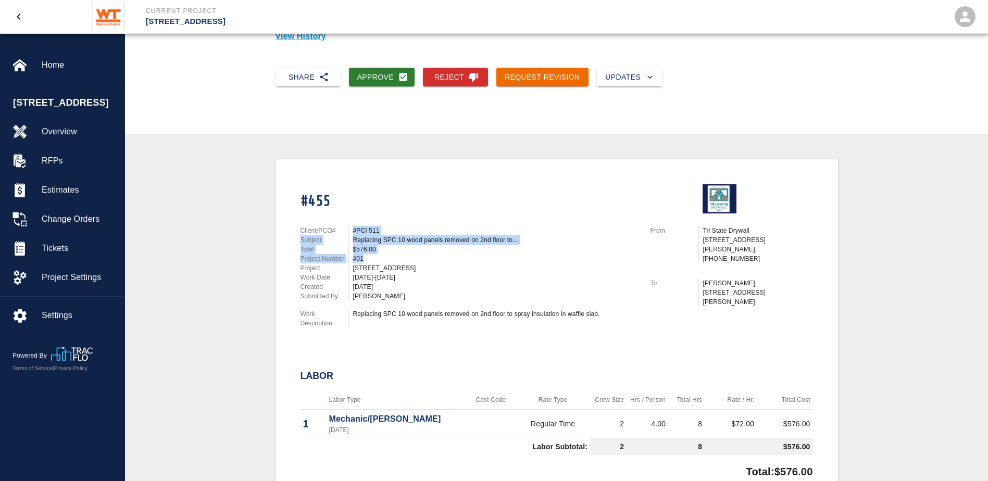
drag, startPoint x: 351, startPoint y: 227, endPoint x: 366, endPoint y: 259, distance: 36.1
click at [366, 259] on div "Client/PCO# #PCI 511 Subject Replacing SPC 10 wood panels removed on 2nd floor …" at bounding box center [468, 263] width 337 height 75
drag, startPoint x: 366, startPoint y: 259, endPoint x: 392, endPoint y: 301, distance: 49.6
click at [392, 301] on div "Client/PCO# #PCI 511 Subject Replacing SPC 10 wood panels removed on 2nd floor …" at bounding box center [463, 274] width 350 height 123
drag, startPoint x: 391, startPoint y: 300, endPoint x: 384, endPoint y: 288, distance: 14.2
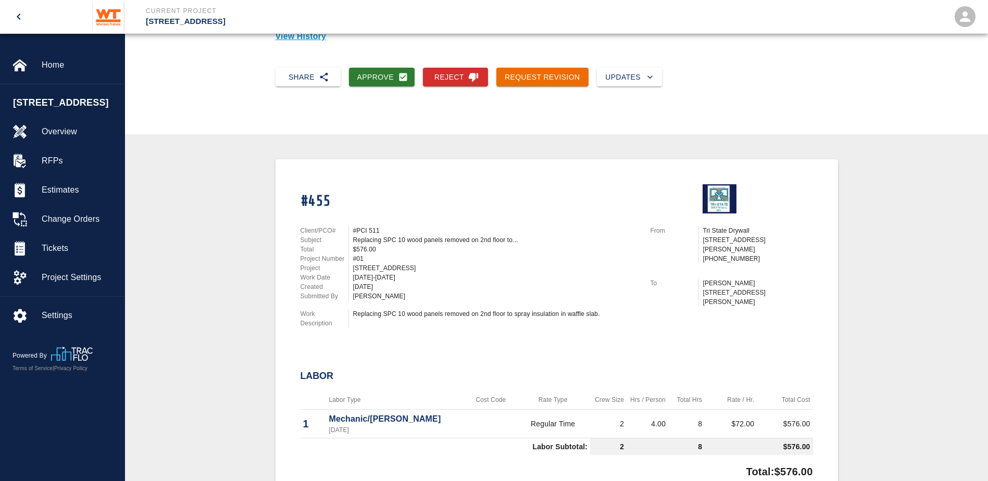
click at [384, 288] on div "Client/PCO# #PCI 511 Subject Replacing SPC 10 wood panels removed on 2nd floor …" at bounding box center [468, 263] width 337 height 75
drag, startPoint x: 384, startPoint y: 288, endPoint x: 404, endPoint y: 345, distance: 60.6
click at [404, 345] on div "#455 Client/PCO# #PCI 511 Subject Replacing SPC 10 wood panels removed on 2nd f…" at bounding box center [556, 402] width 512 height 460
drag, startPoint x: 341, startPoint y: 260, endPoint x: 345, endPoint y: 285, distance: 25.3
click at [345, 285] on div "Client/PCO# #PCI 511 Subject Replacing SPC 10 wood panels removed on 2nd floor …" at bounding box center [468, 263] width 337 height 75
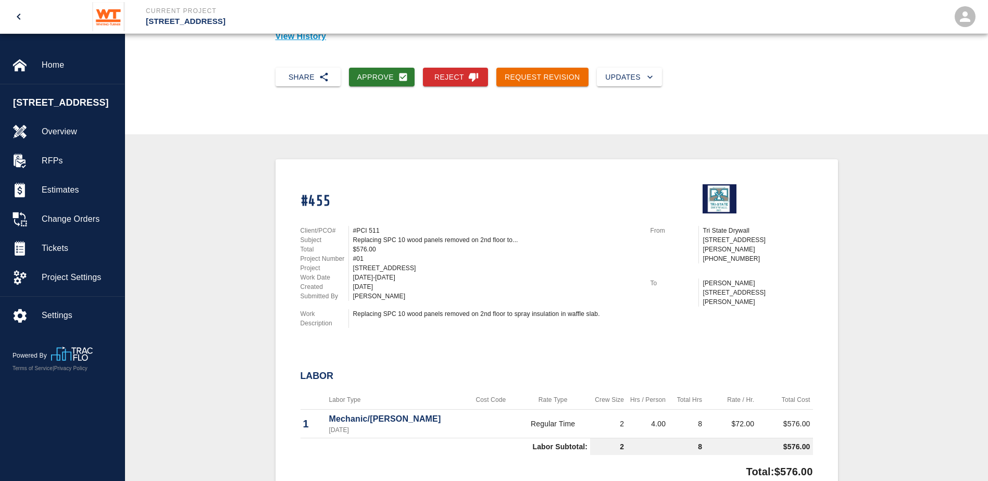
drag, startPoint x: 345, startPoint y: 285, endPoint x: 355, endPoint y: 299, distance: 17.2
click at [355, 299] on div "[PERSON_NAME]" at bounding box center [495, 296] width 285 height 9
drag, startPoint x: 387, startPoint y: 297, endPoint x: 369, endPoint y: 272, distance: 30.5
click at [369, 272] on div "Client/PCO# #PCI 511 Subject Replacing SPC 10 wood panels removed on 2nd floor …" at bounding box center [468, 263] width 337 height 75
drag, startPoint x: 369, startPoint y: 272, endPoint x: 403, endPoint y: 306, distance: 48.2
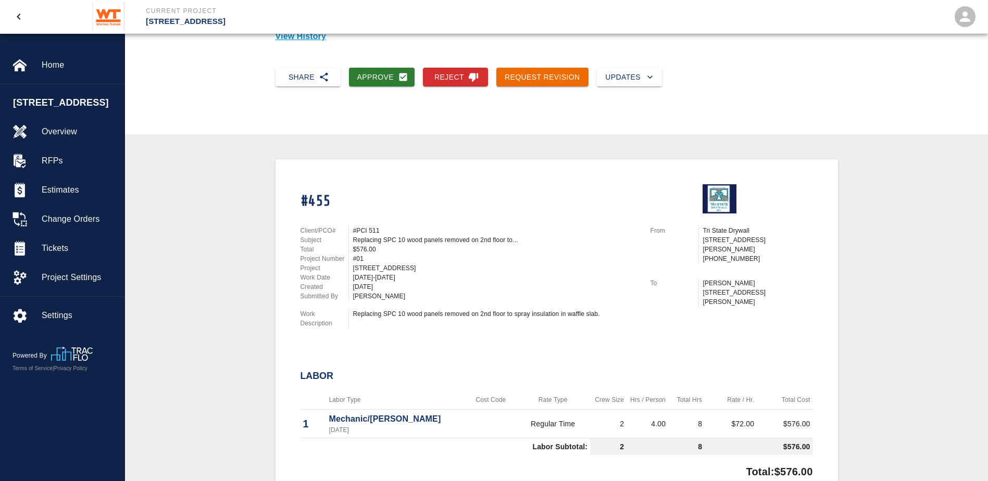
click at [403, 306] on div "Client/PCO# #PCI 511 Subject Replacing SPC 10 wood panels removed on 2nd floor …" at bounding box center [463, 274] width 350 height 123
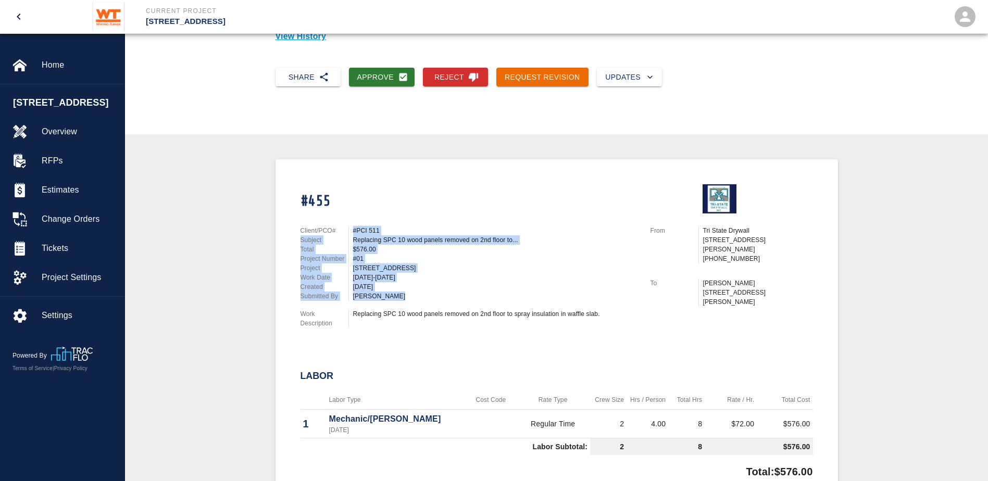
drag, startPoint x: 350, startPoint y: 230, endPoint x: 398, endPoint y: 300, distance: 85.5
click at [398, 300] on div "Client/PCO# #PCI 511 Subject Replacing SPC 10 wood panels removed on 2nd floor …" at bounding box center [468, 263] width 337 height 75
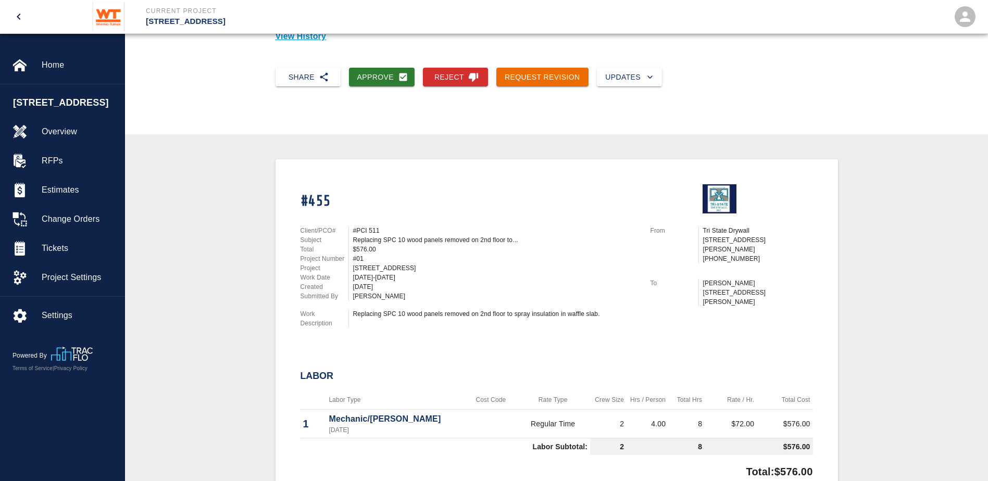
click at [399, 305] on div "Client/PCO# #PCI 511 Subject Replacing SPC 10 wood panels removed on 2nd floor …" at bounding box center [463, 274] width 350 height 123
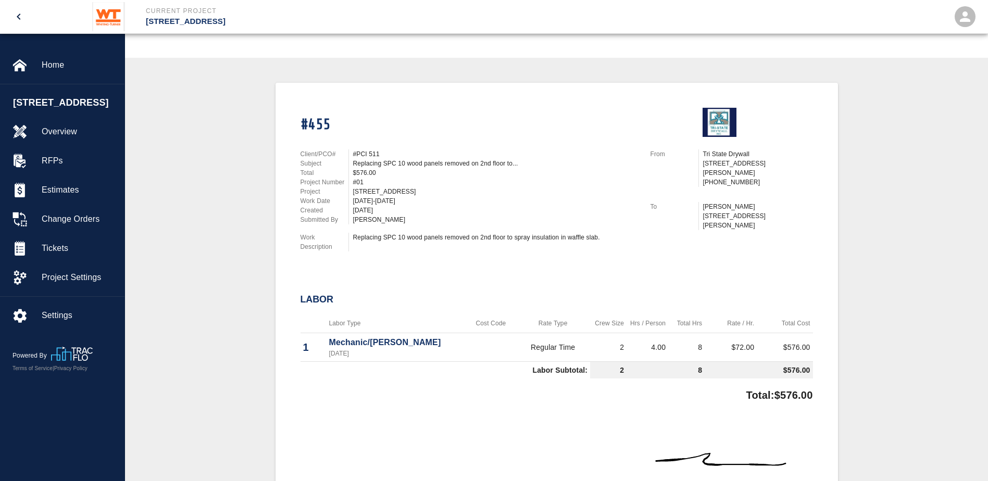
scroll to position [0, 0]
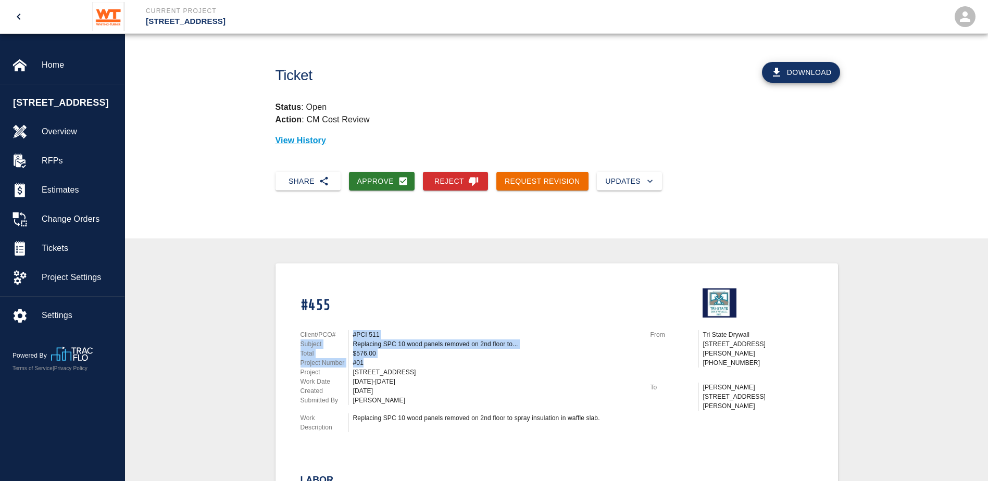
drag, startPoint x: 335, startPoint y: 333, endPoint x: 442, endPoint y: 361, distance: 110.5
click at [442, 361] on div "Client/PCO# #PCI 511 Subject Replacing SPC 10 wood panels removed on 2nd floor …" at bounding box center [468, 367] width 337 height 75
click at [455, 422] on div "Replacing SPC 10 wood panels removed on 2nd floor to spray insulation in waffle…" at bounding box center [495, 417] width 285 height 9
click at [451, 419] on div "Replacing SPC 10 wood panels removed on 2nd floor to spray insulation in waffle…" at bounding box center [495, 417] width 285 height 9
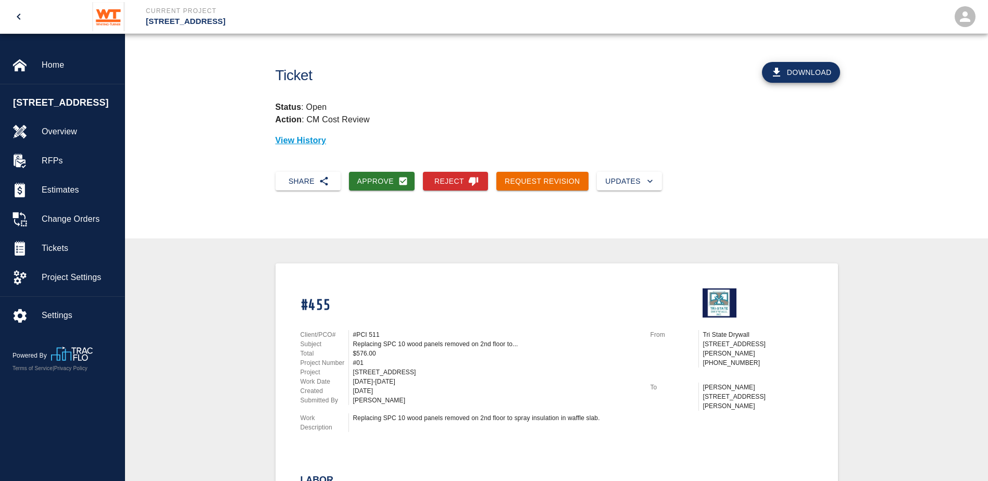
click at [349, 332] on div "#PCI 511" at bounding box center [493, 334] width 290 height 9
drag, startPoint x: 355, startPoint y: 336, endPoint x: 405, endPoint y: 391, distance: 74.1
click at [405, 391] on div "Client/PCO# #PCI 511 Subject Replacing SPC 10 wood panels removed on 2nd floor …" at bounding box center [468, 367] width 337 height 75
drag, startPoint x: 405, startPoint y: 391, endPoint x: 396, endPoint y: 407, distance: 19.1
click at [396, 407] on div "Client/PCO# #PCI 511 Subject Replacing SPC 10 wood panels removed on 2nd floor …" at bounding box center [463, 379] width 350 height 123
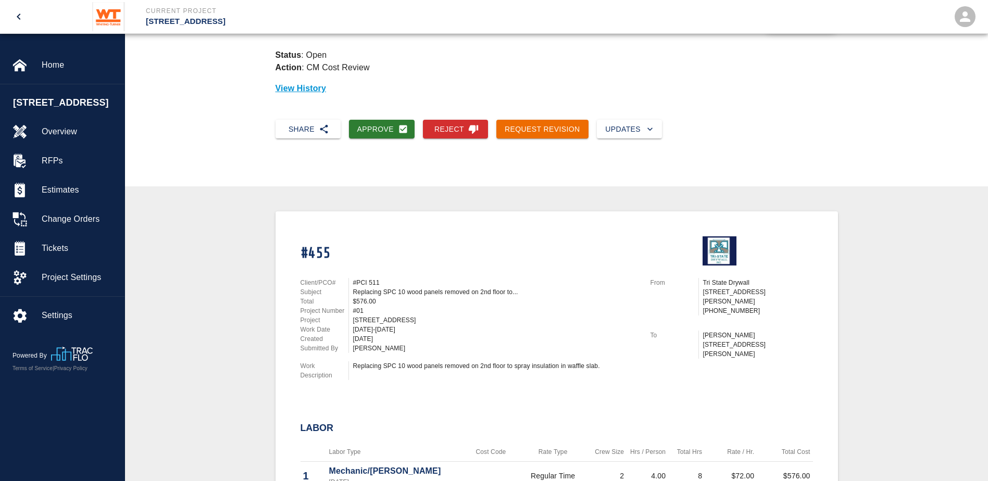
scroll to position [104, 0]
